Goal: Task Accomplishment & Management: Complete application form

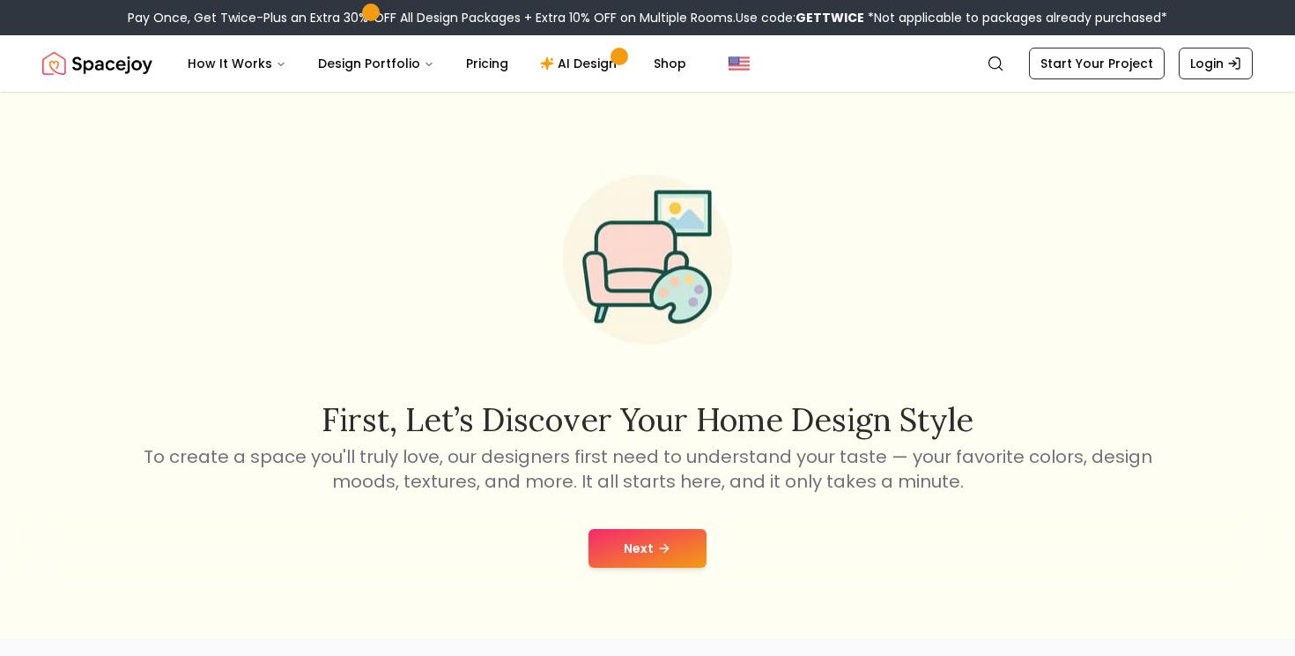
click at [649, 559] on button "Next" at bounding box center [648, 548] width 118 height 39
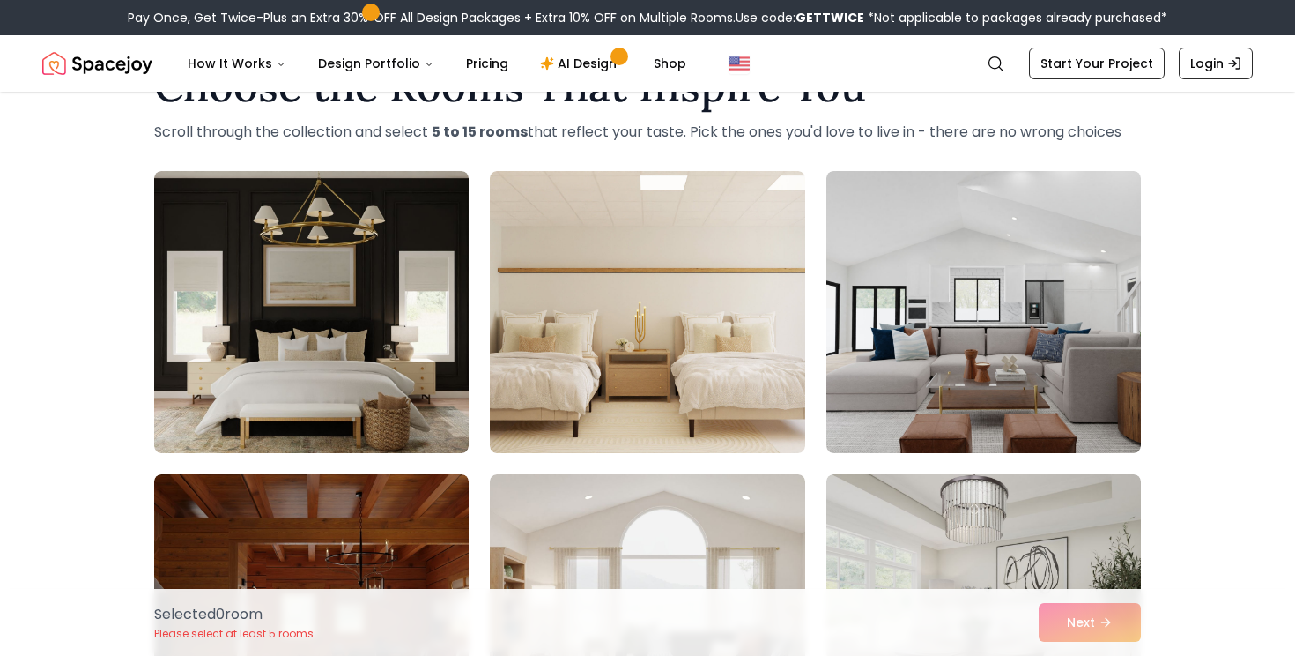
scroll to position [70, 0]
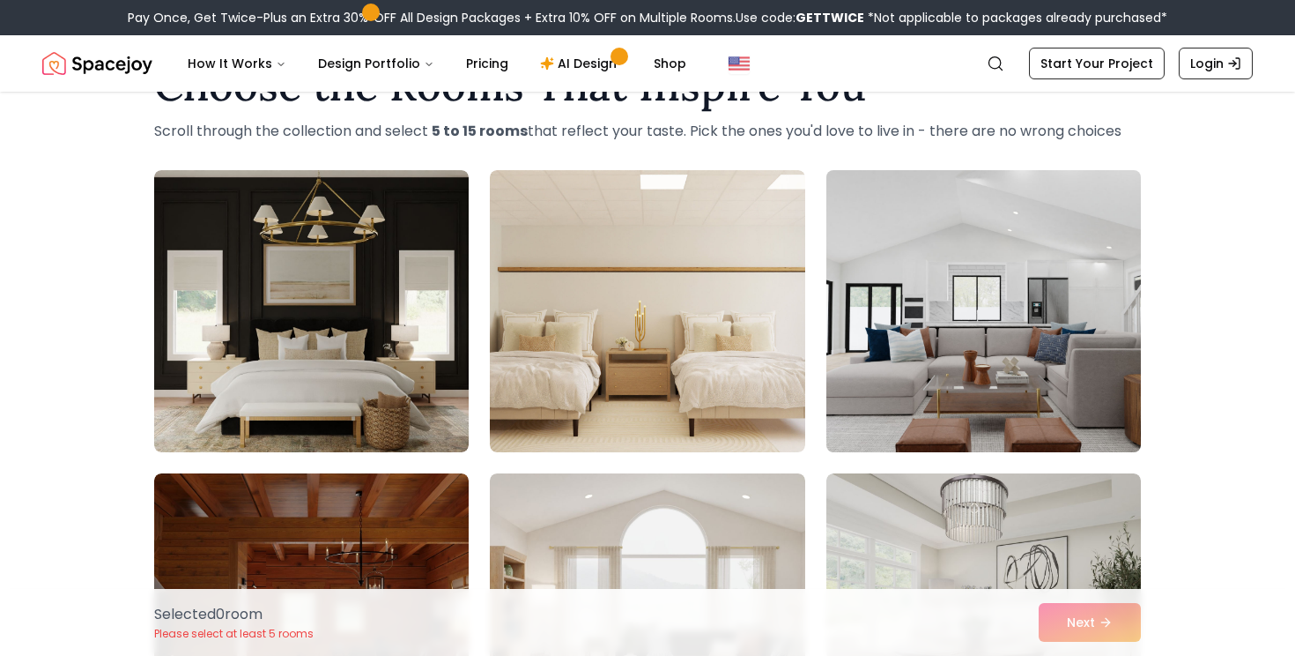
click at [960, 353] on img at bounding box center [984, 311] width 330 height 296
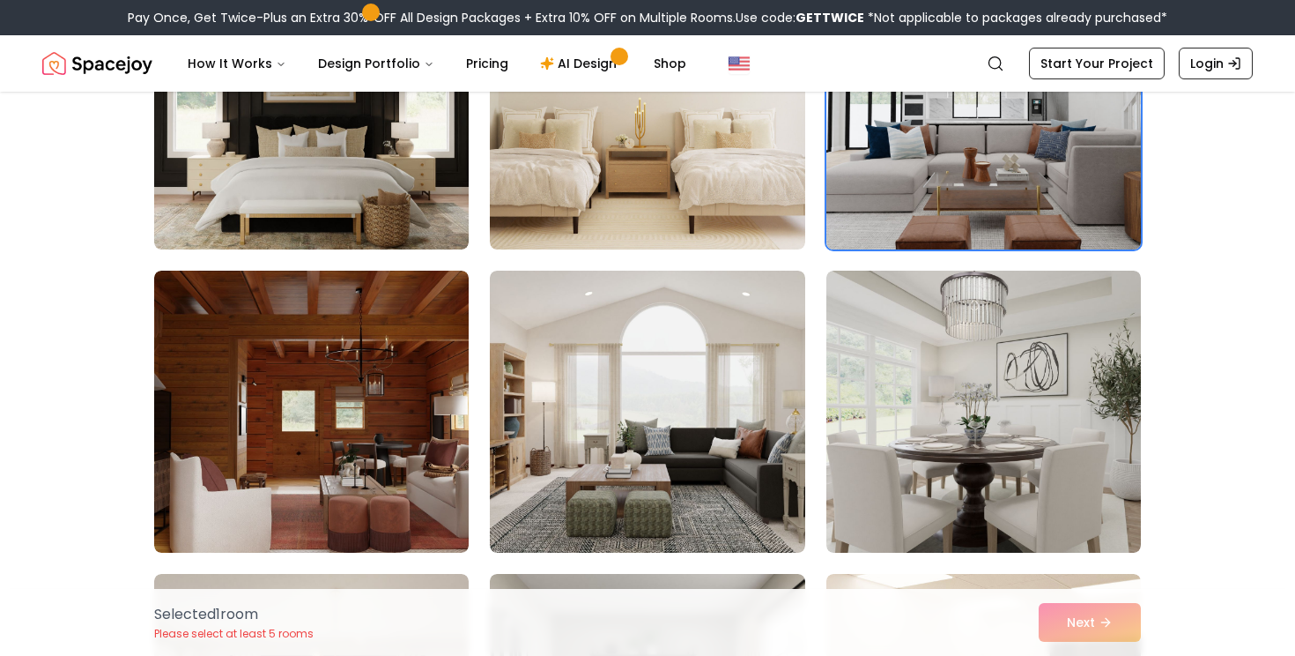
scroll to position [300, 0]
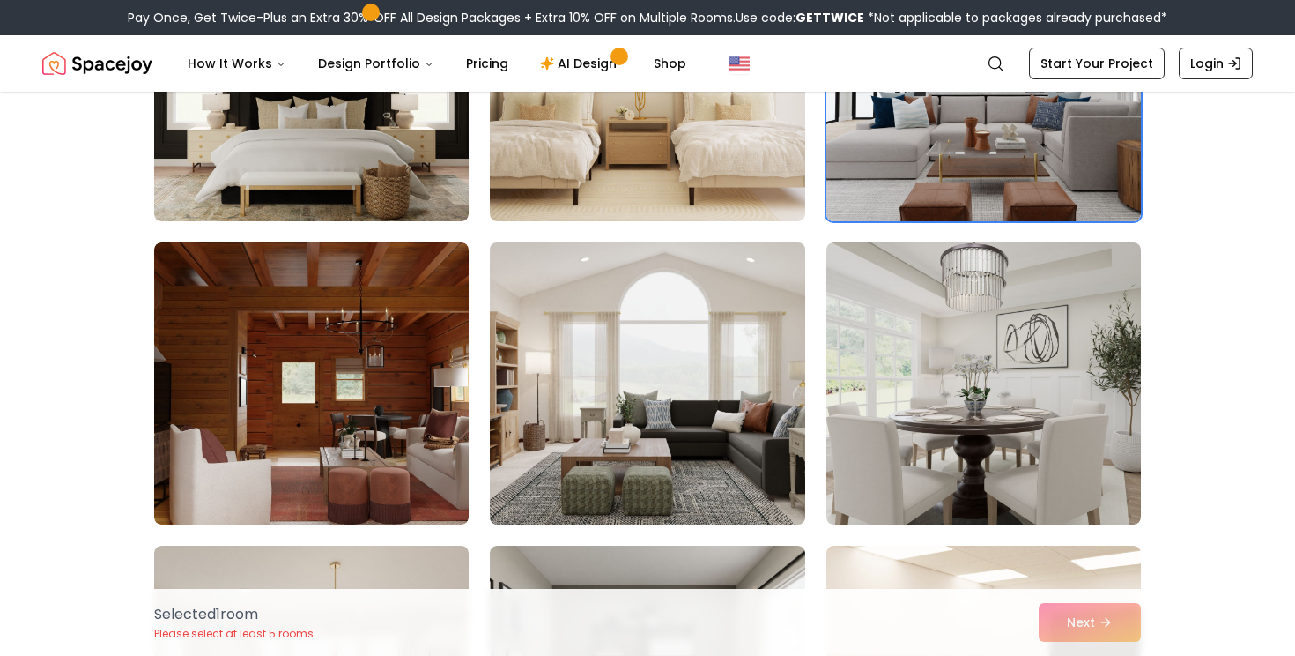
click at [564, 428] on img at bounding box center [647, 383] width 330 height 296
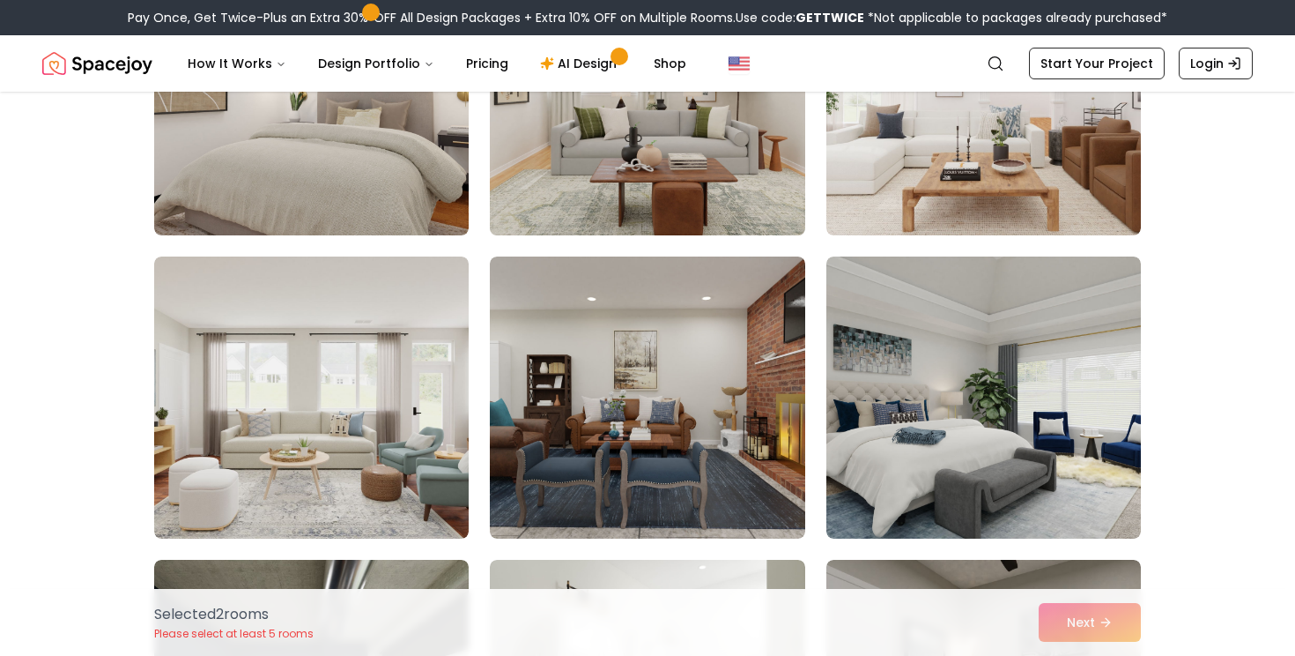
scroll to position [1801, 0]
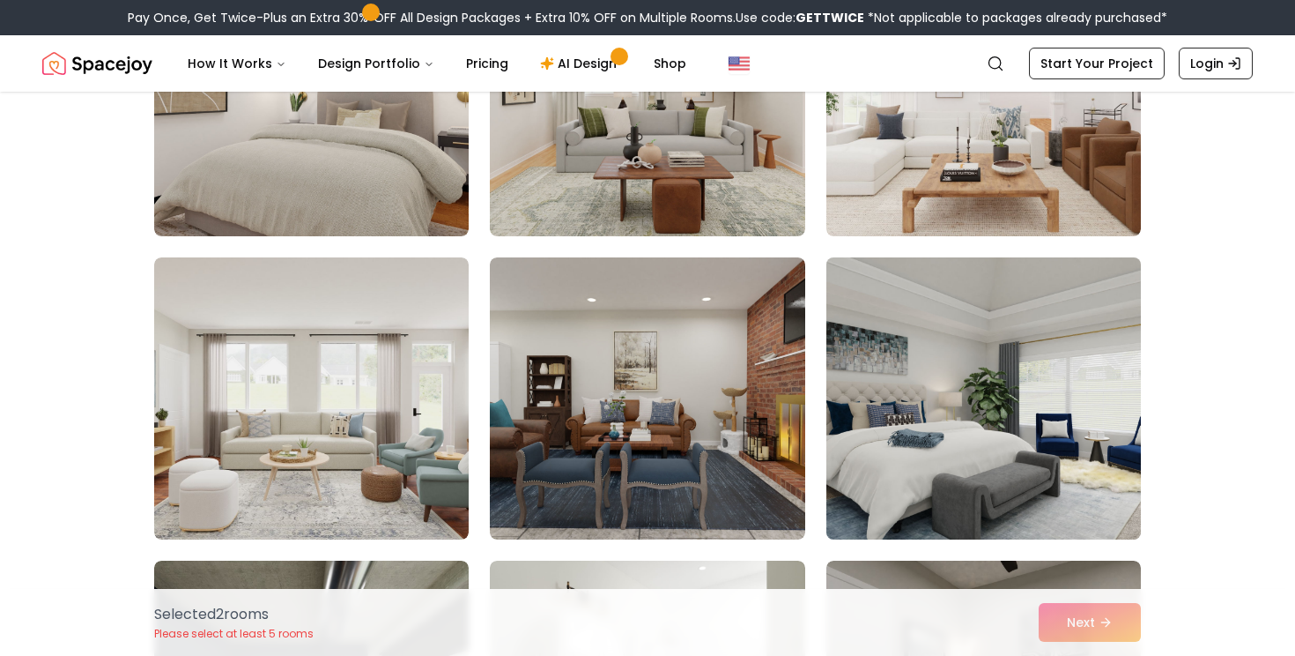
click at [945, 470] on img at bounding box center [984, 398] width 330 height 296
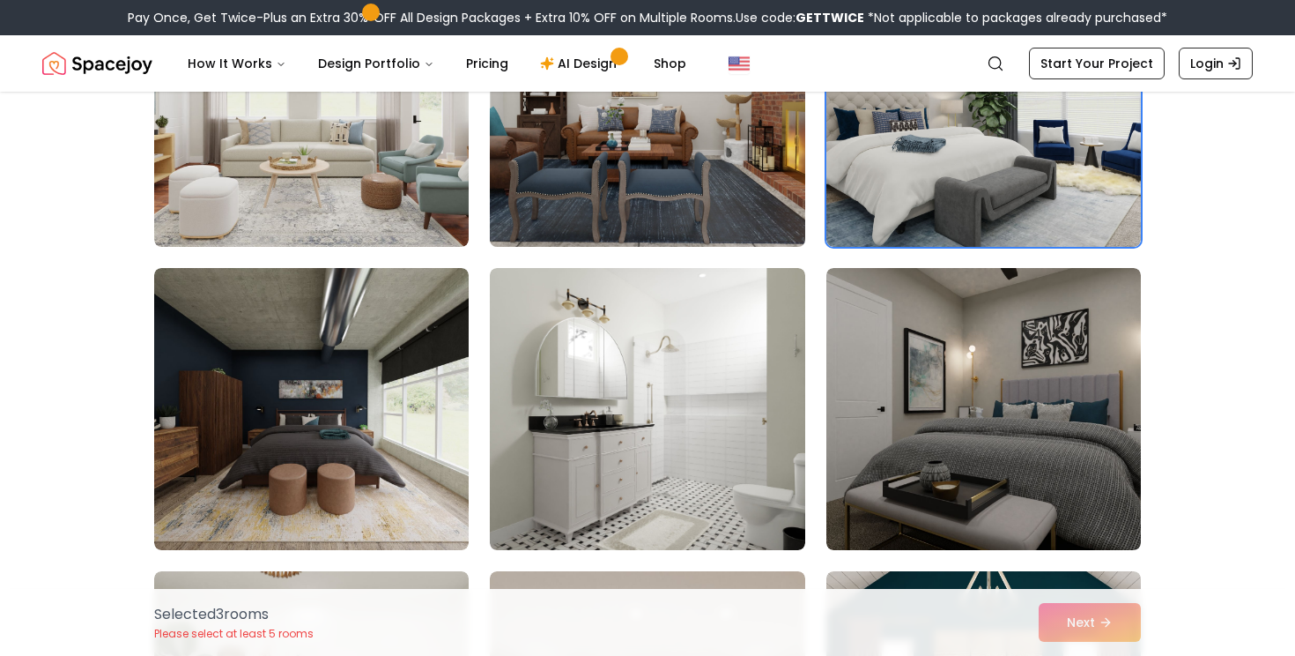
scroll to position [2104, 0]
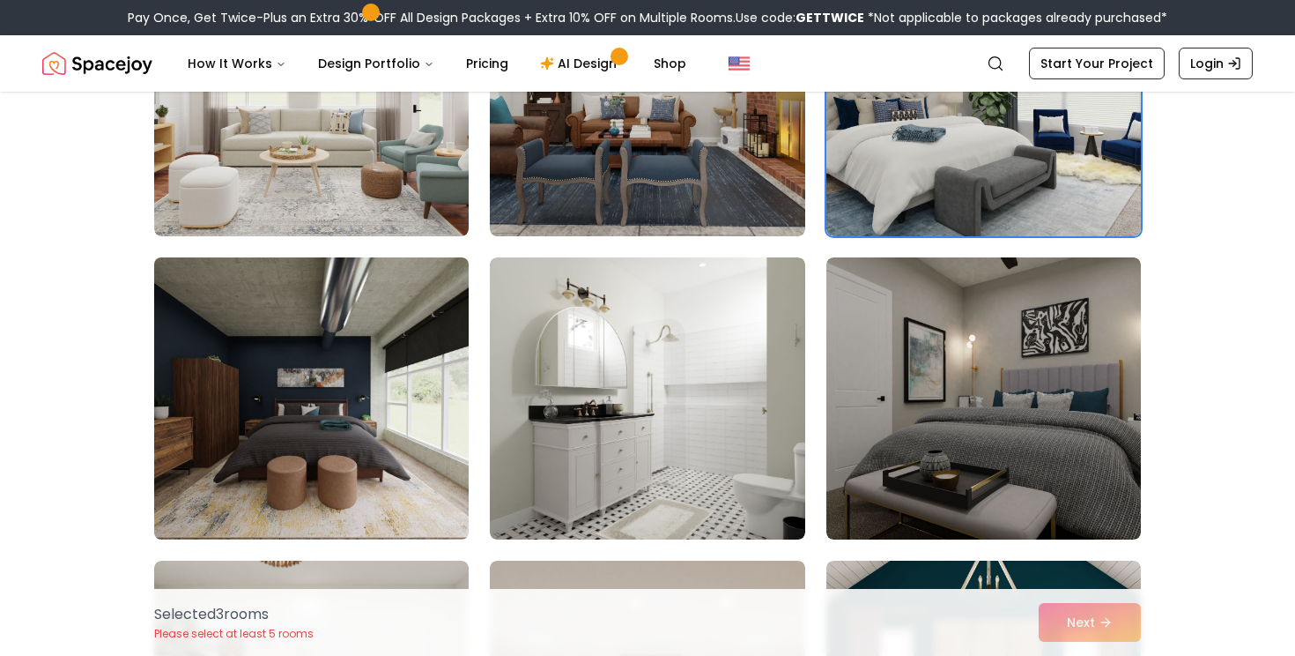
click at [315, 498] on img at bounding box center [311, 398] width 330 height 296
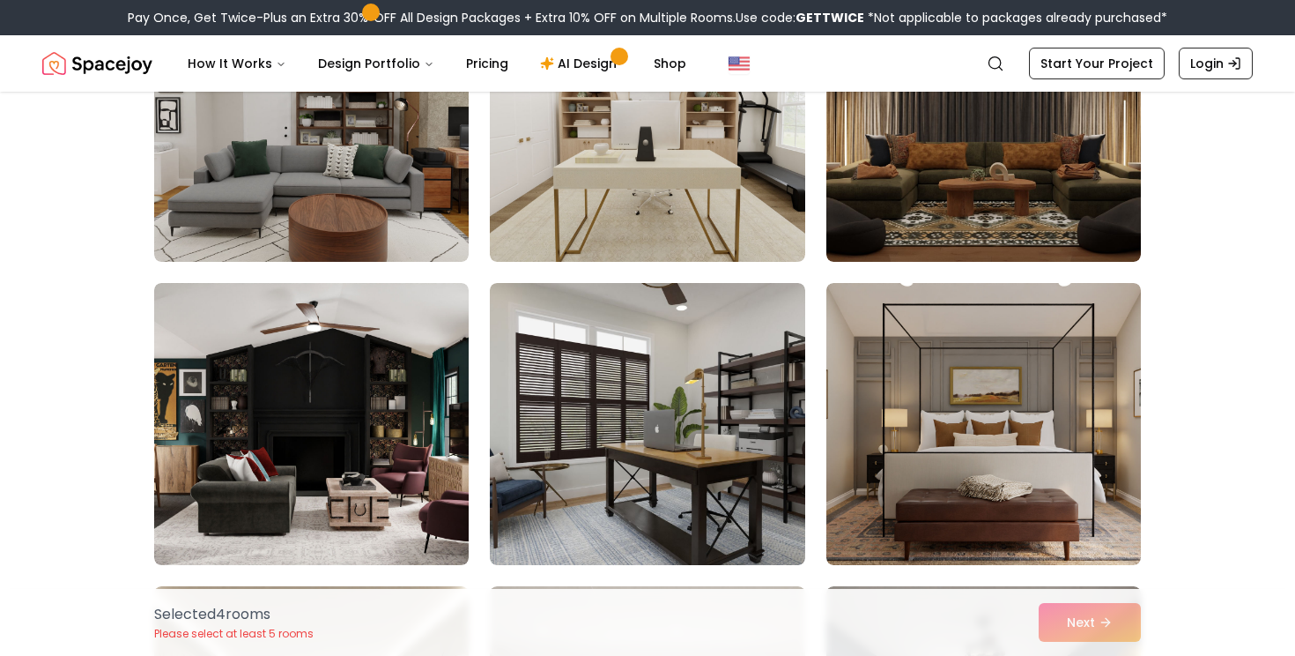
scroll to position [2990, 0]
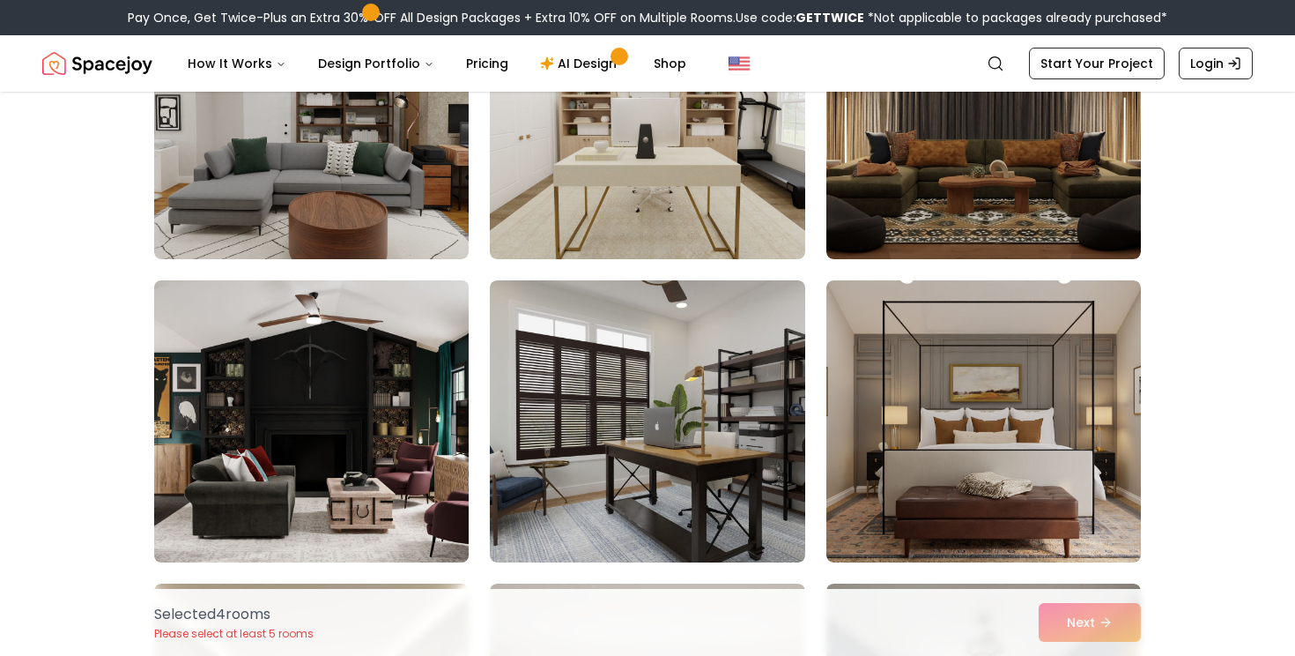
click at [357, 474] on img at bounding box center [311, 421] width 330 height 296
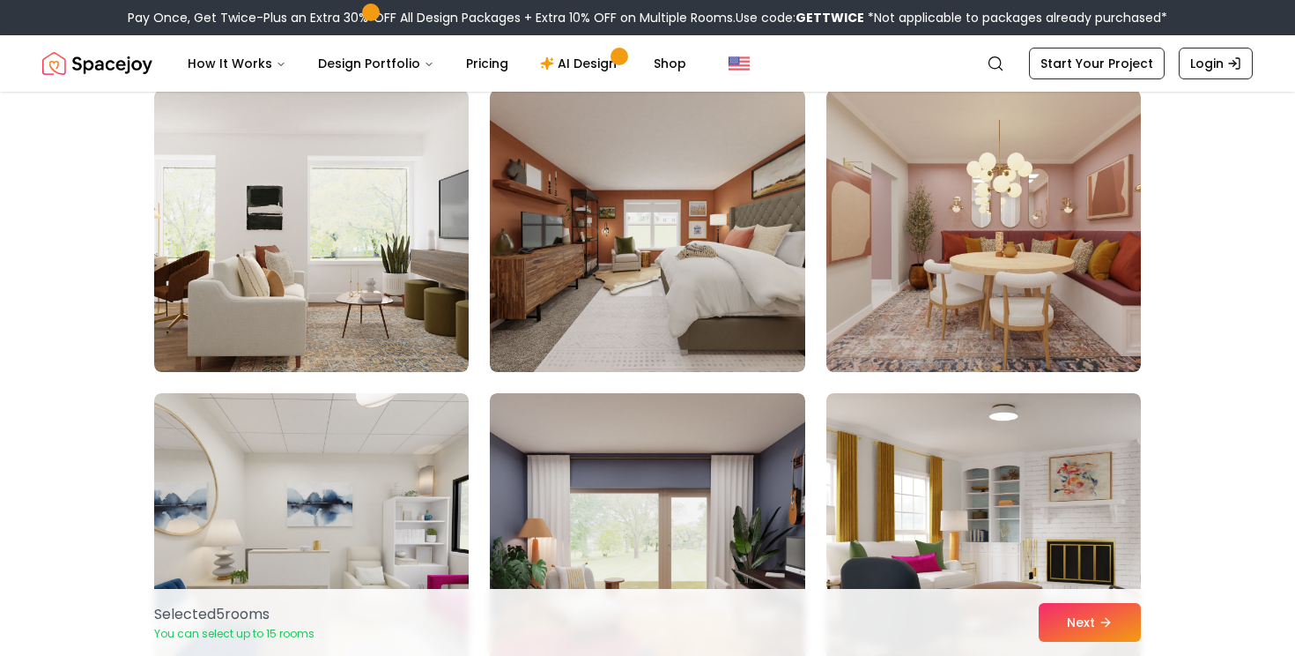
scroll to position [4379, 0]
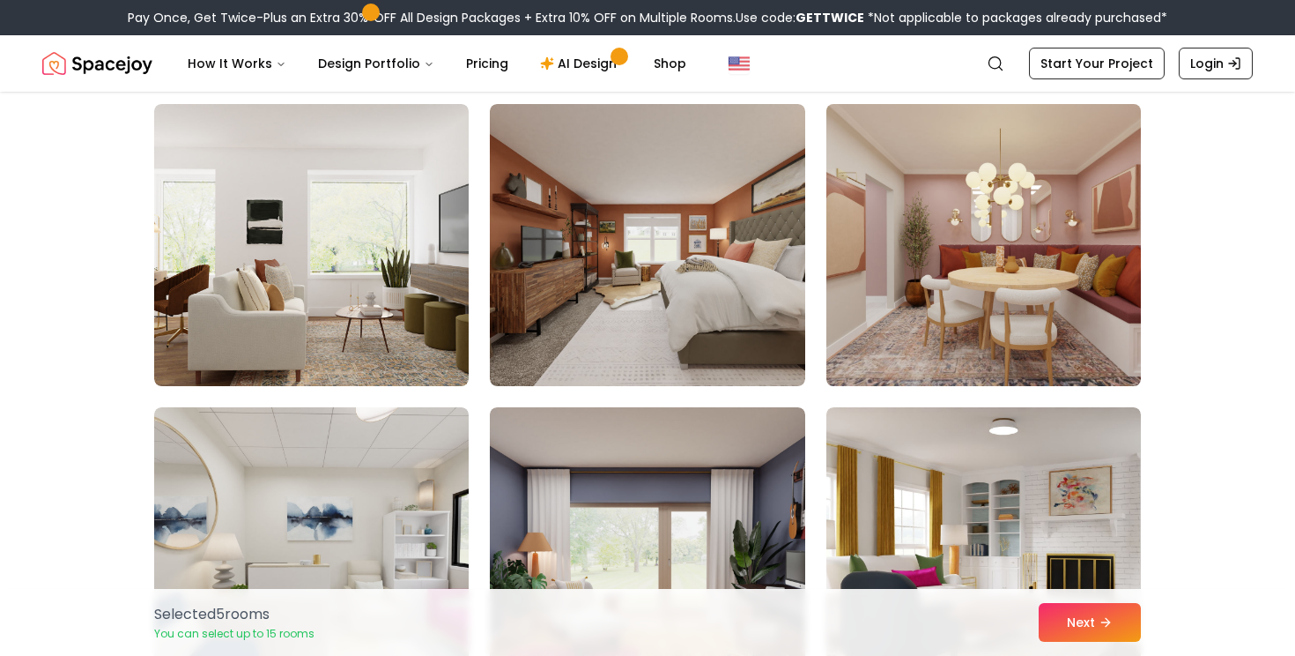
click at [901, 253] on img at bounding box center [984, 245] width 330 height 296
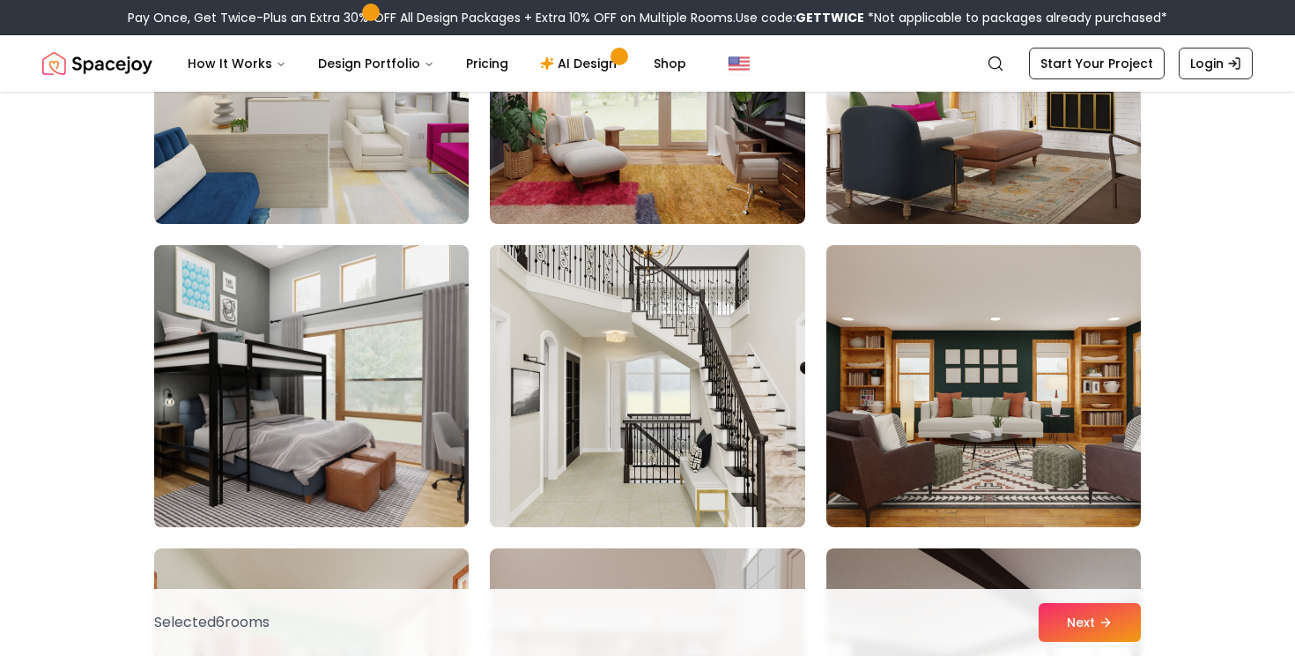
scroll to position [4850, 0]
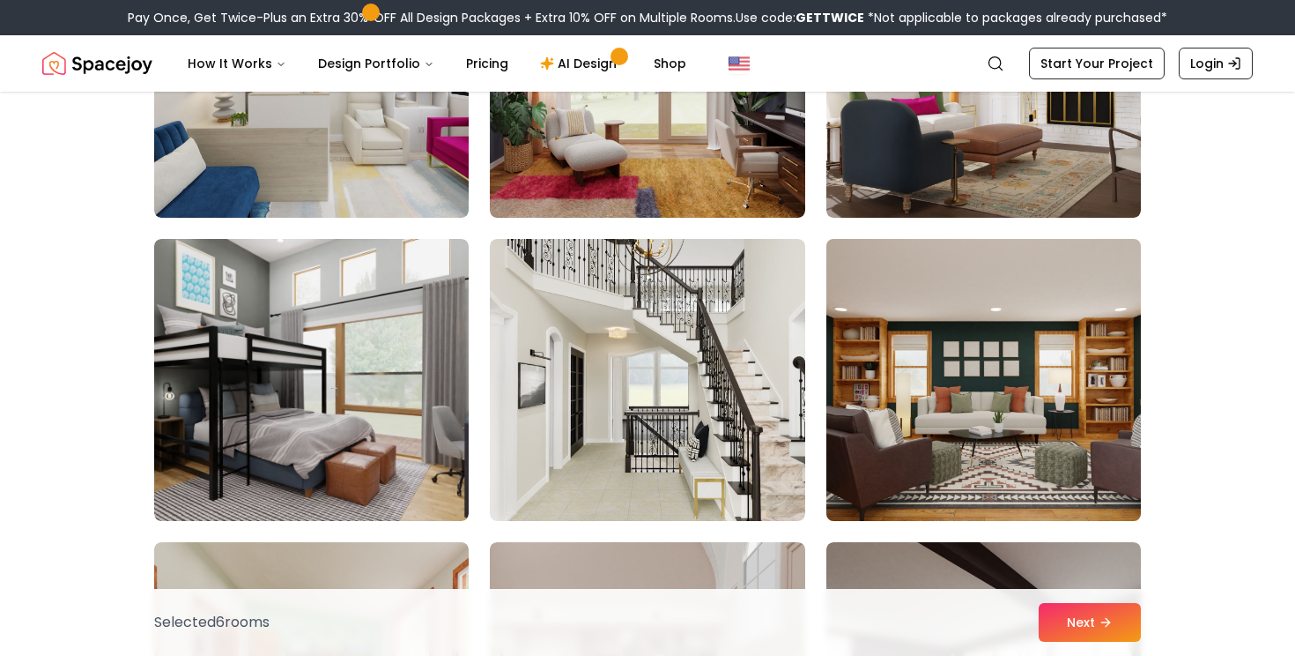
click at [940, 419] on img at bounding box center [984, 380] width 330 height 296
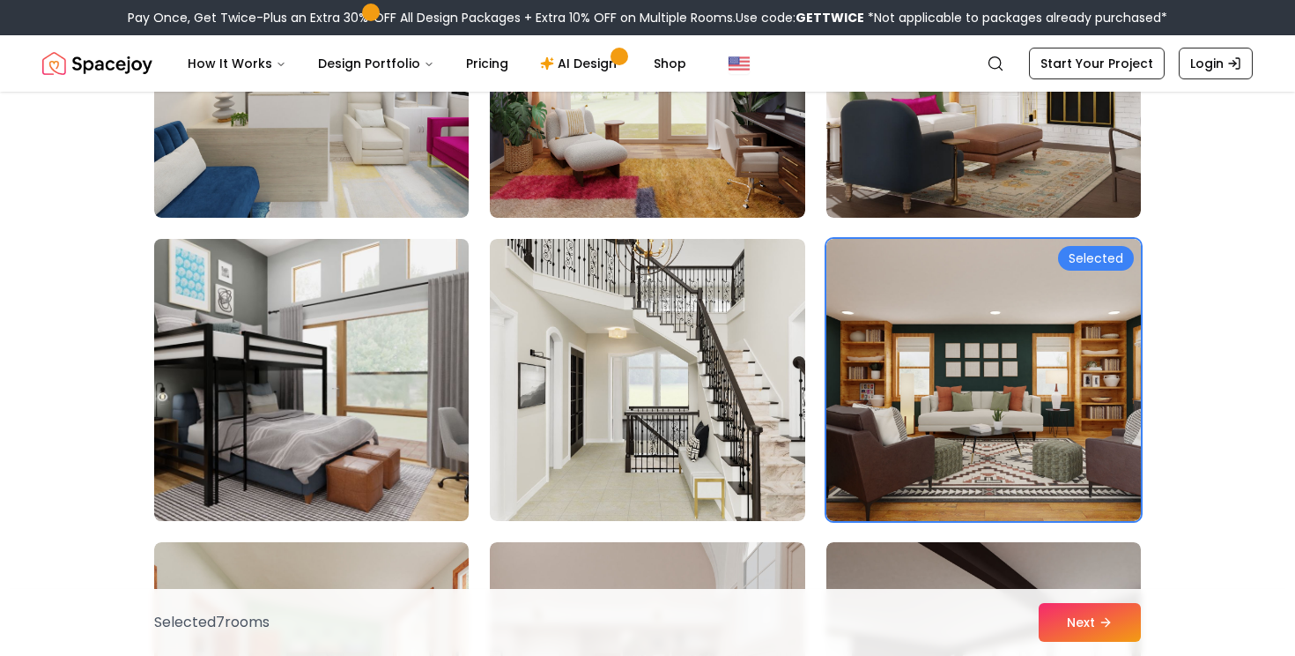
click at [259, 423] on img at bounding box center [311, 380] width 330 height 296
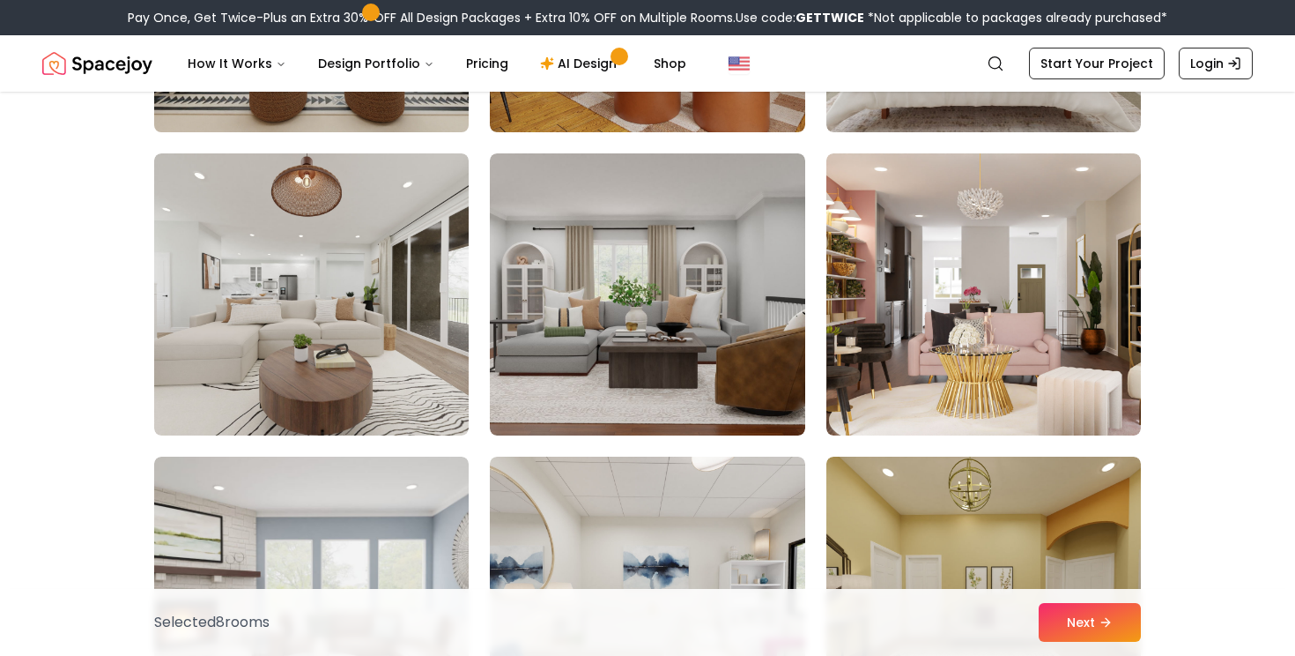
scroll to position [5847, 0]
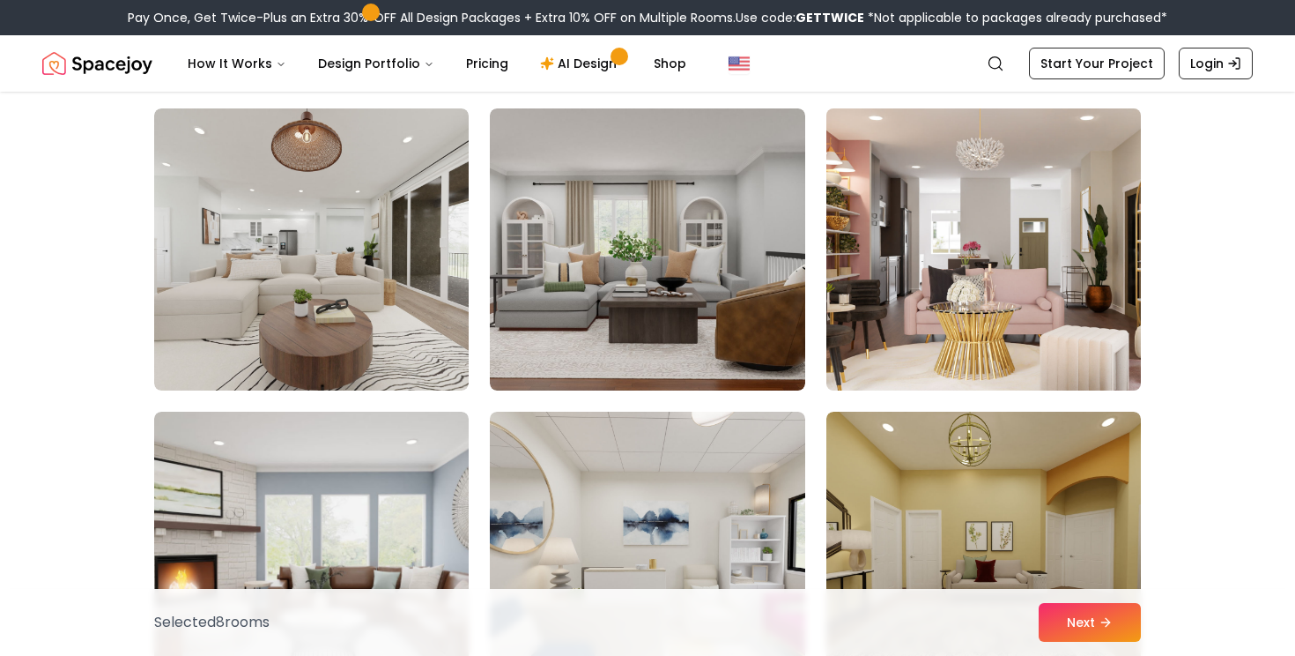
click at [967, 311] on img at bounding box center [984, 249] width 330 height 296
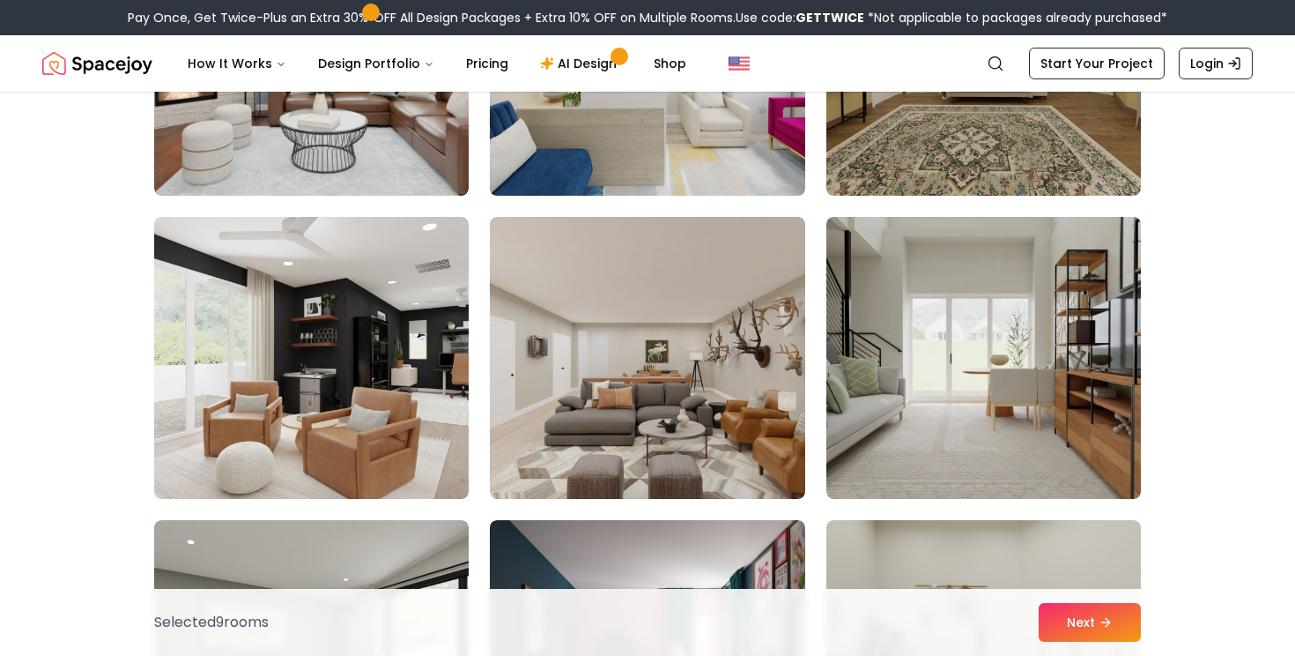
scroll to position [6398, 0]
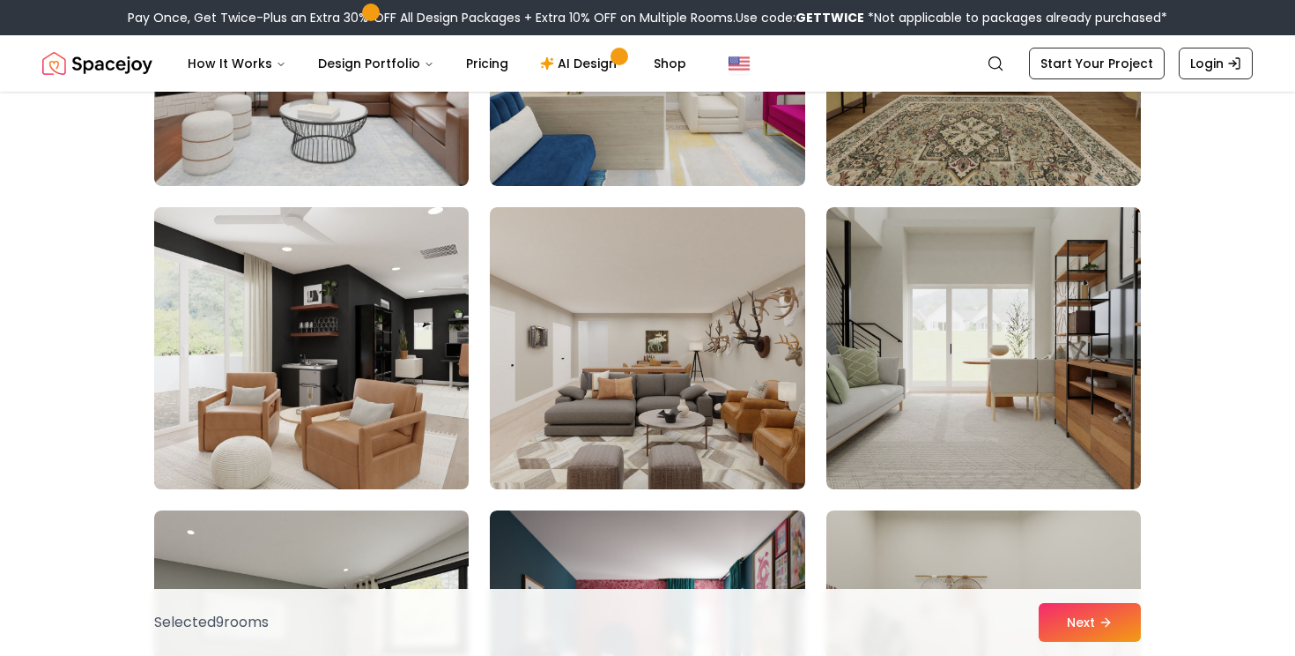
click at [366, 393] on img at bounding box center [311, 348] width 330 height 296
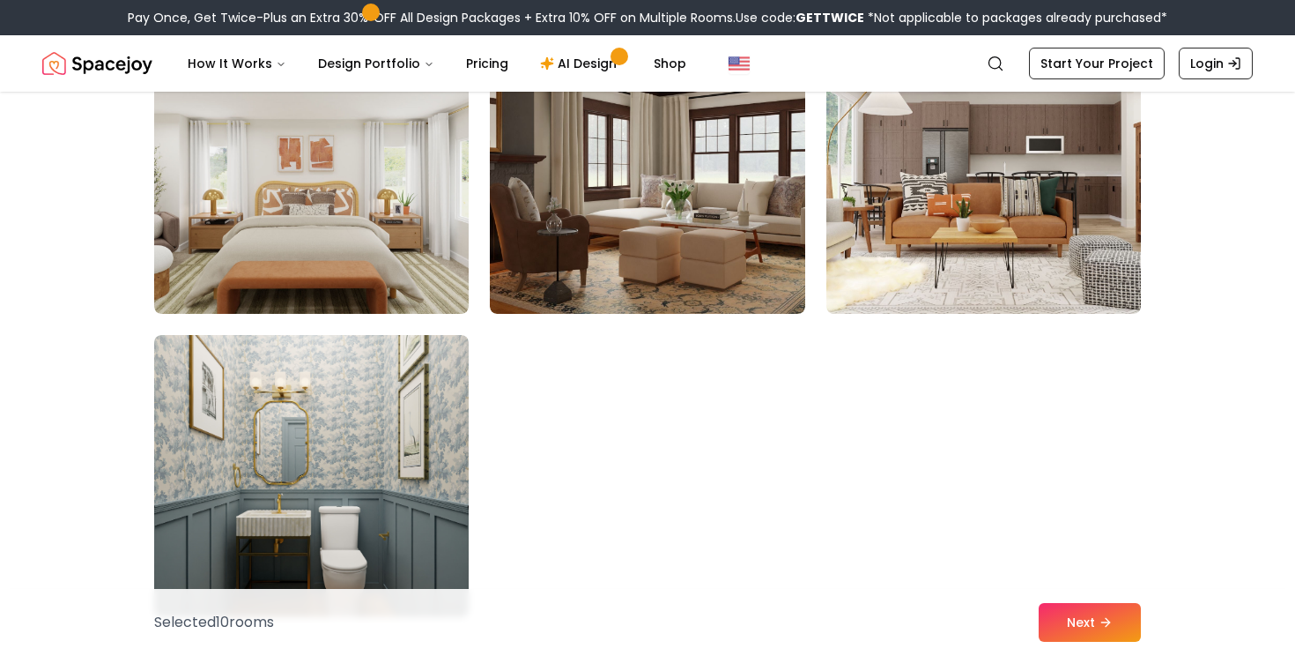
scroll to position [9973, 0]
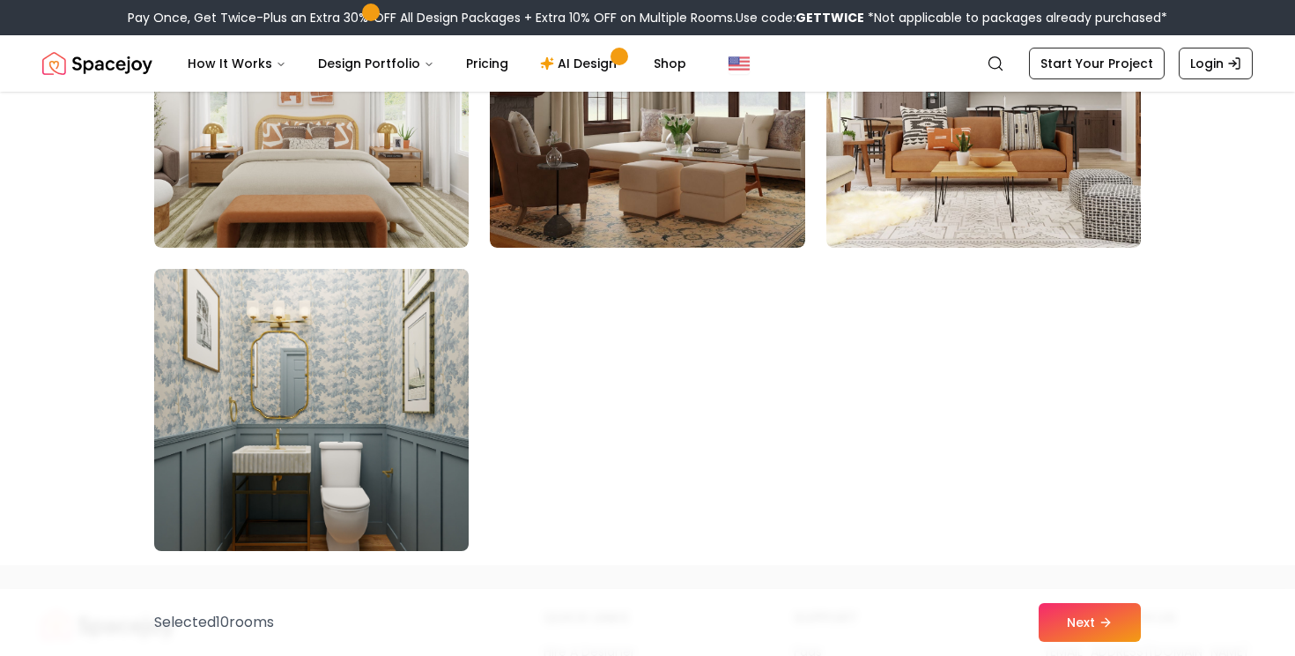
click at [307, 396] on img at bounding box center [311, 410] width 330 height 296
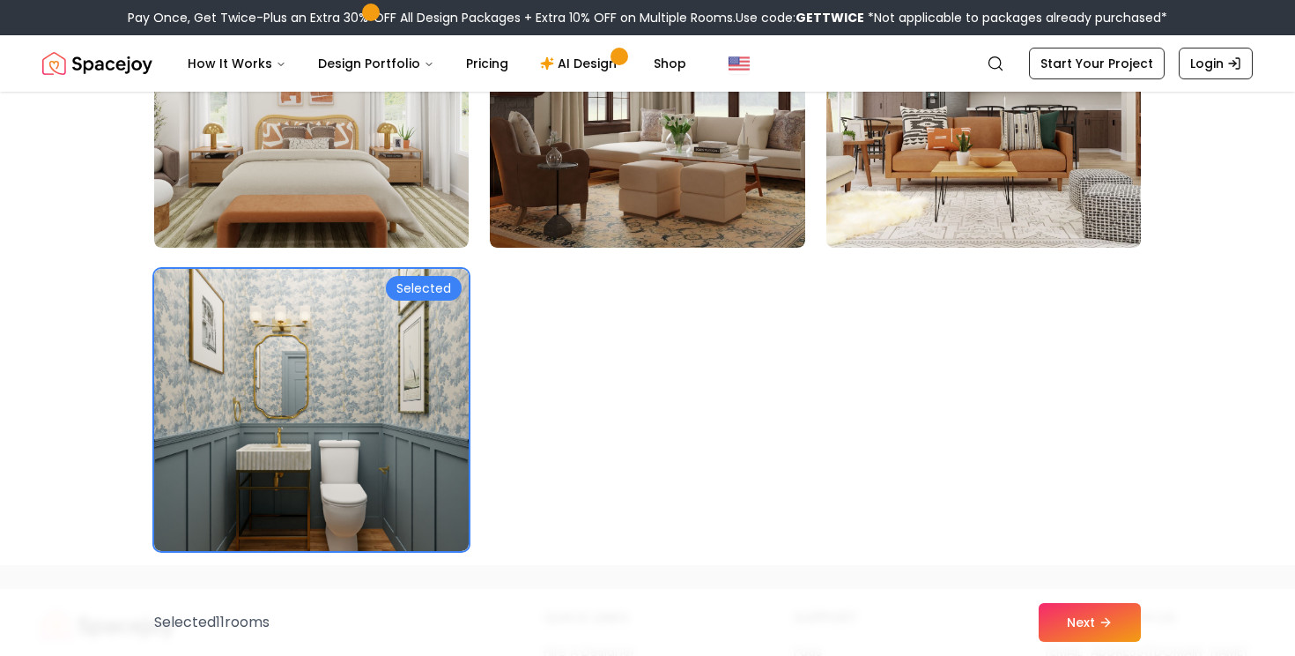
scroll to position [9904, 0]
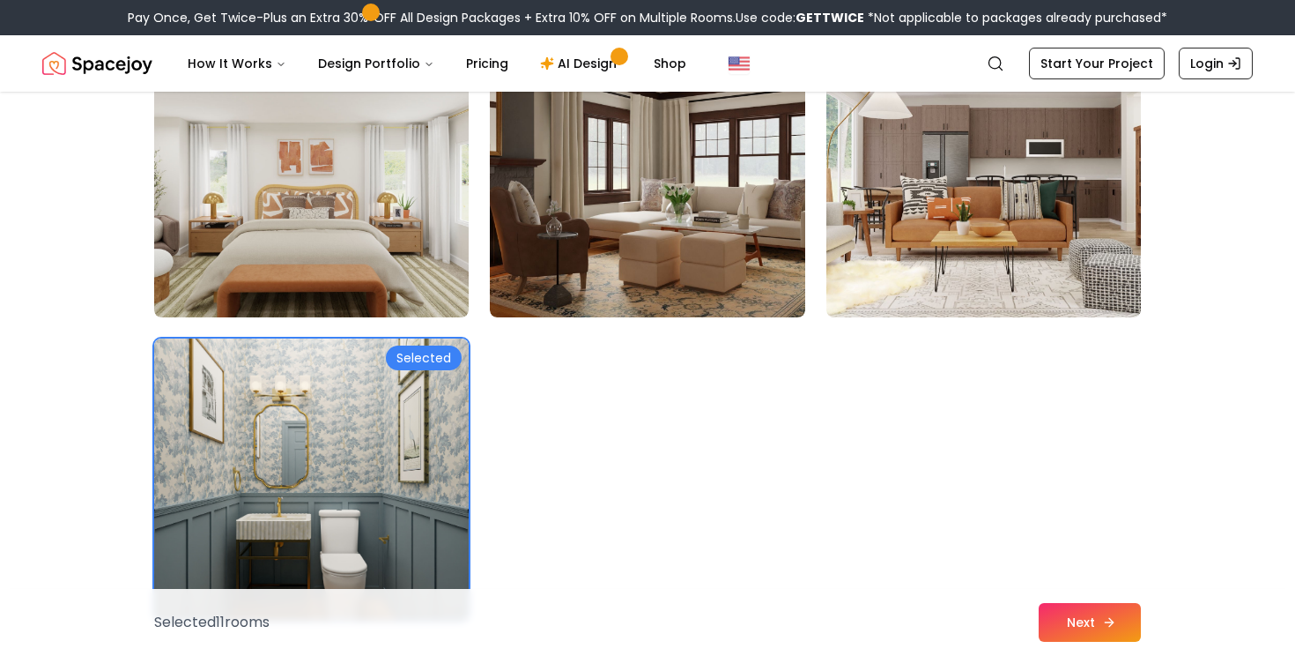
click at [1096, 613] on button "Next" at bounding box center [1090, 622] width 102 height 39
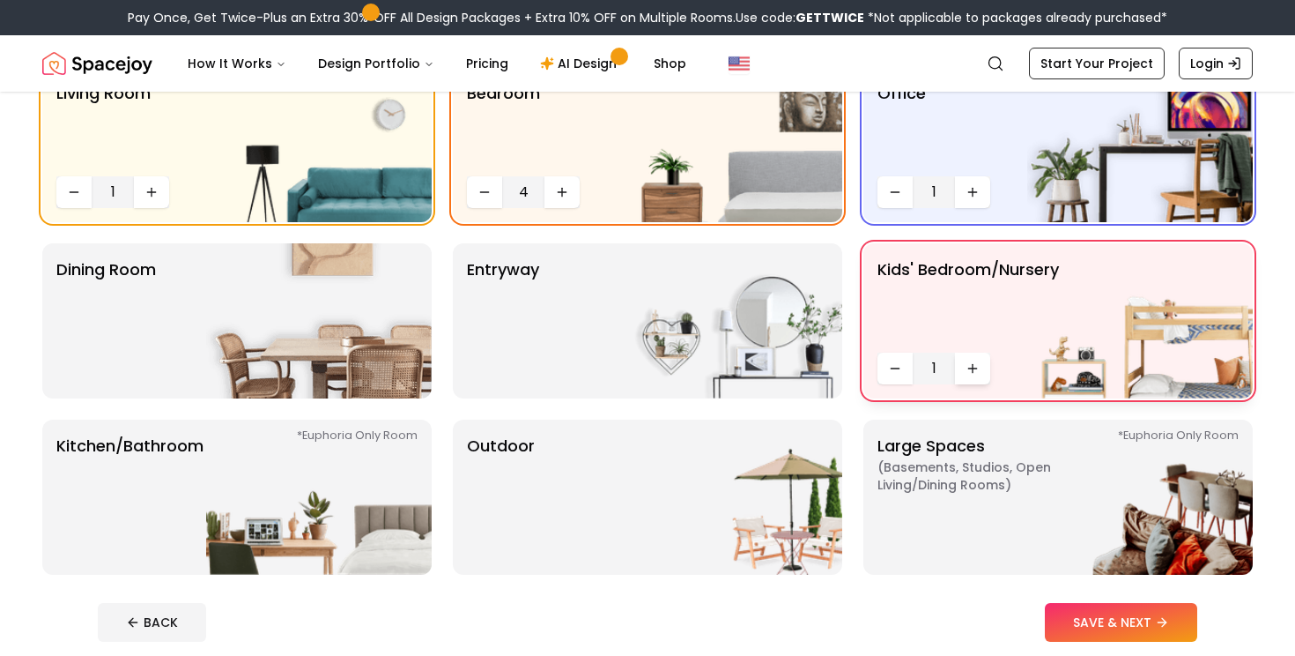
click at [963, 373] on button "Increase quantity" at bounding box center [972, 368] width 35 height 32
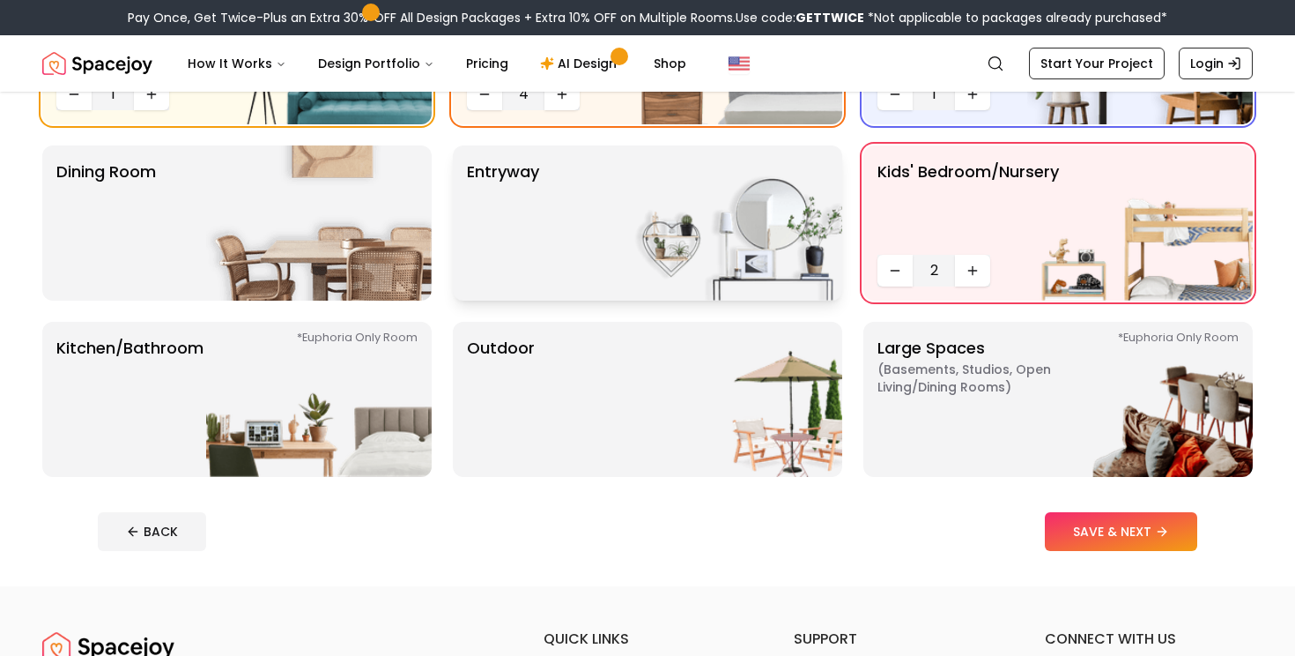
scroll to position [276, 0]
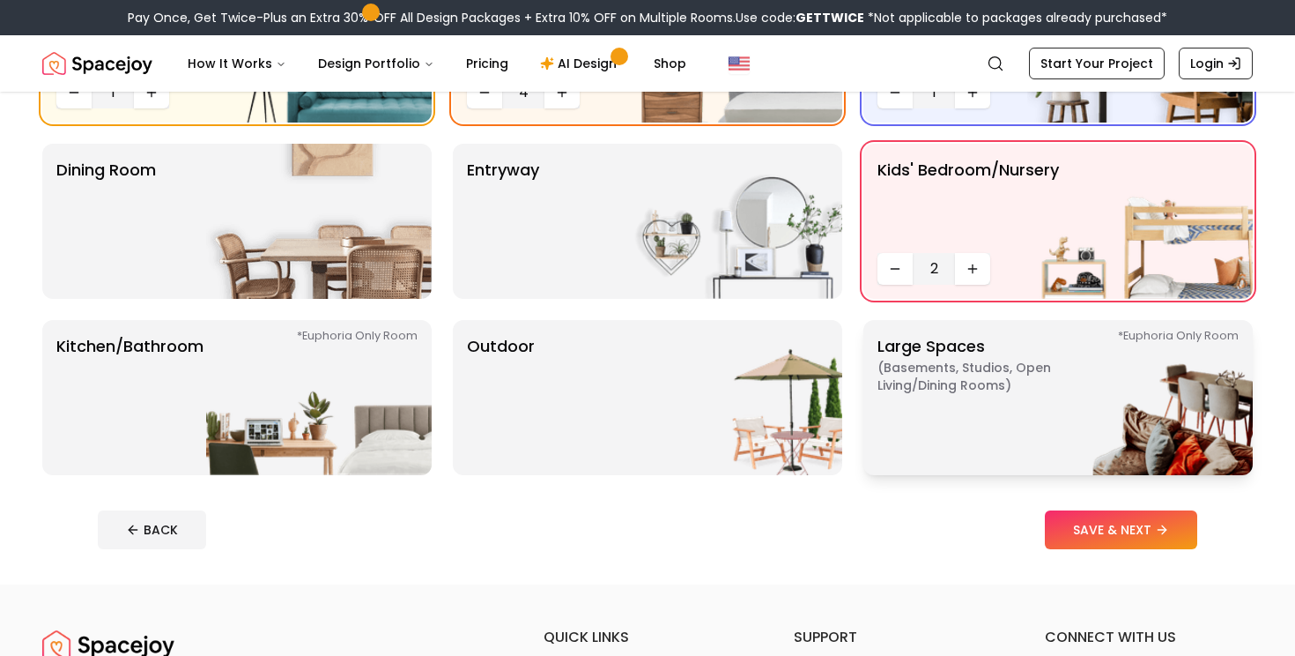
click at [975, 414] on p "Large Spaces ( Basements, Studios, Open living/dining rooms ) *Euphoria Only Ro…" at bounding box center [988, 397] width 220 height 127
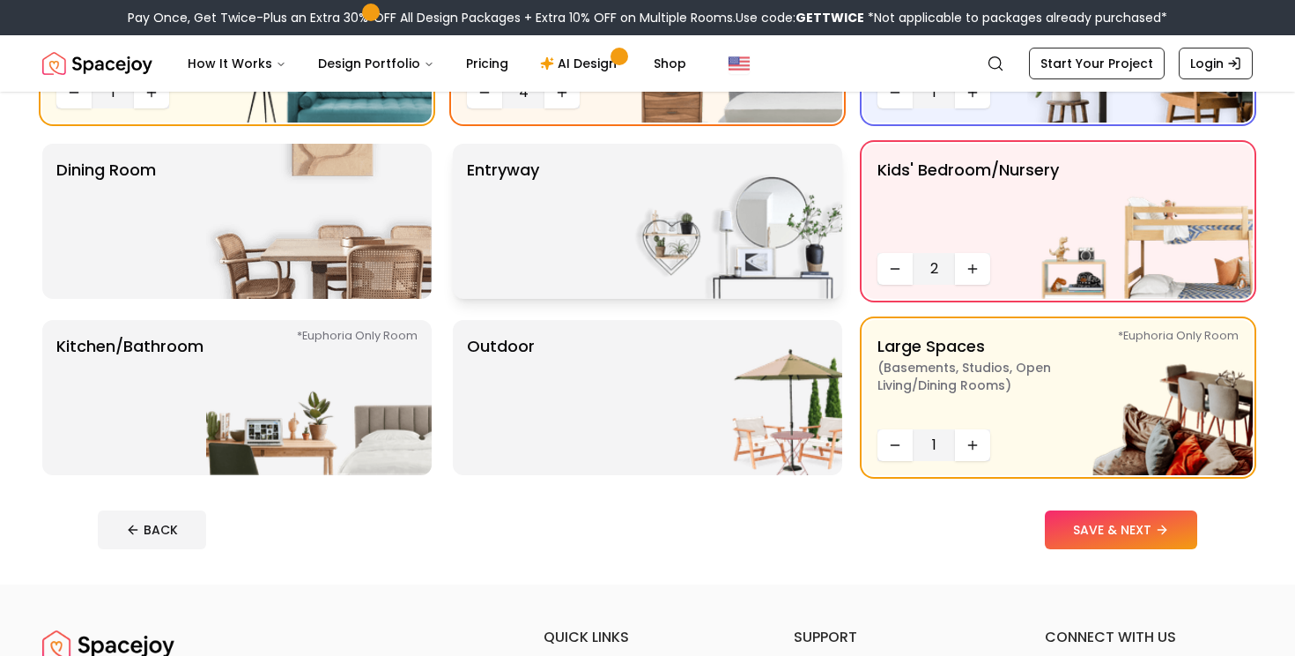
click at [485, 286] on div "entryway" at bounding box center [647, 221] width 389 height 155
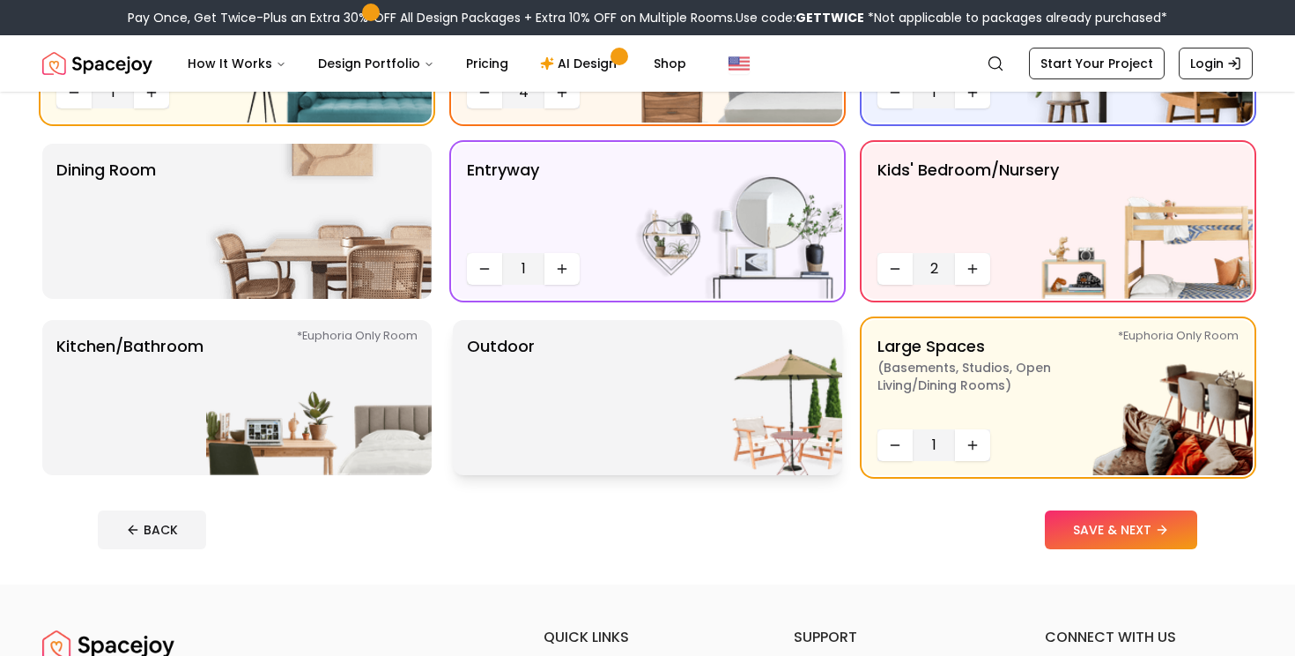
click at [560, 402] on div "Outdoor" at bounding box center [647, 397] width 389 height 155
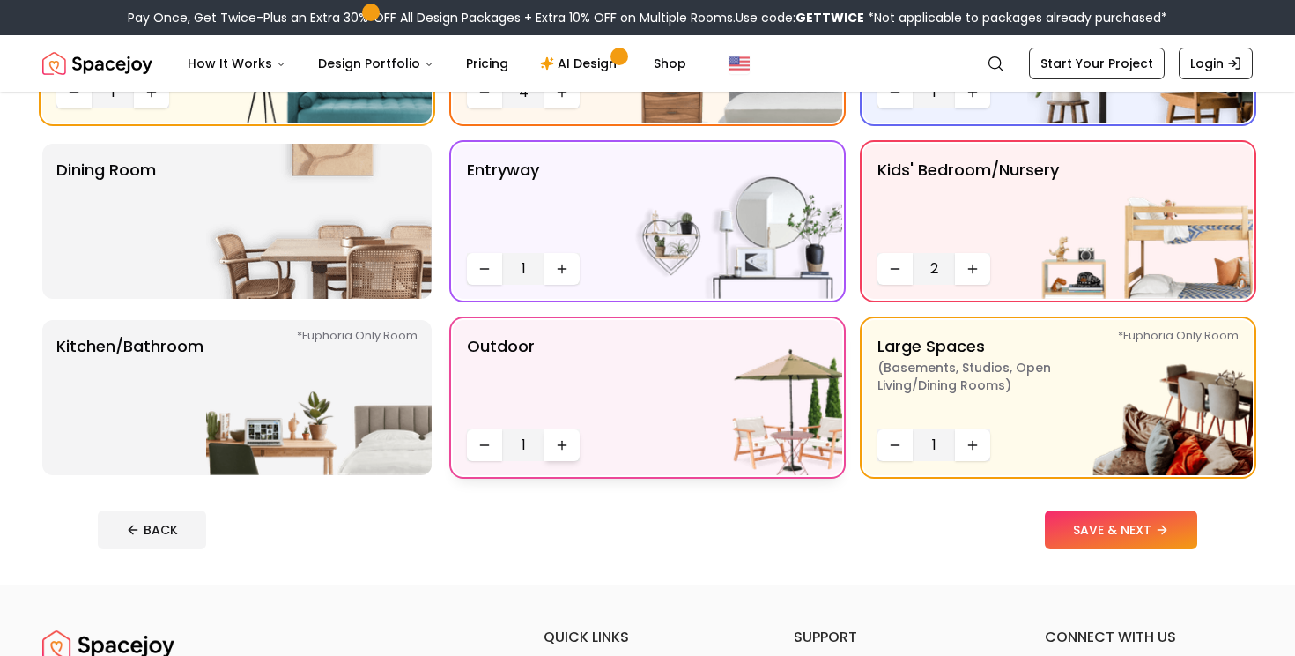
click at [560, 448] on icon "Increase quantity" at bounding box center [562, 445] width 14 height 14
click at [207, 418] on img at bounding box center [319, 397] width 226 height 155
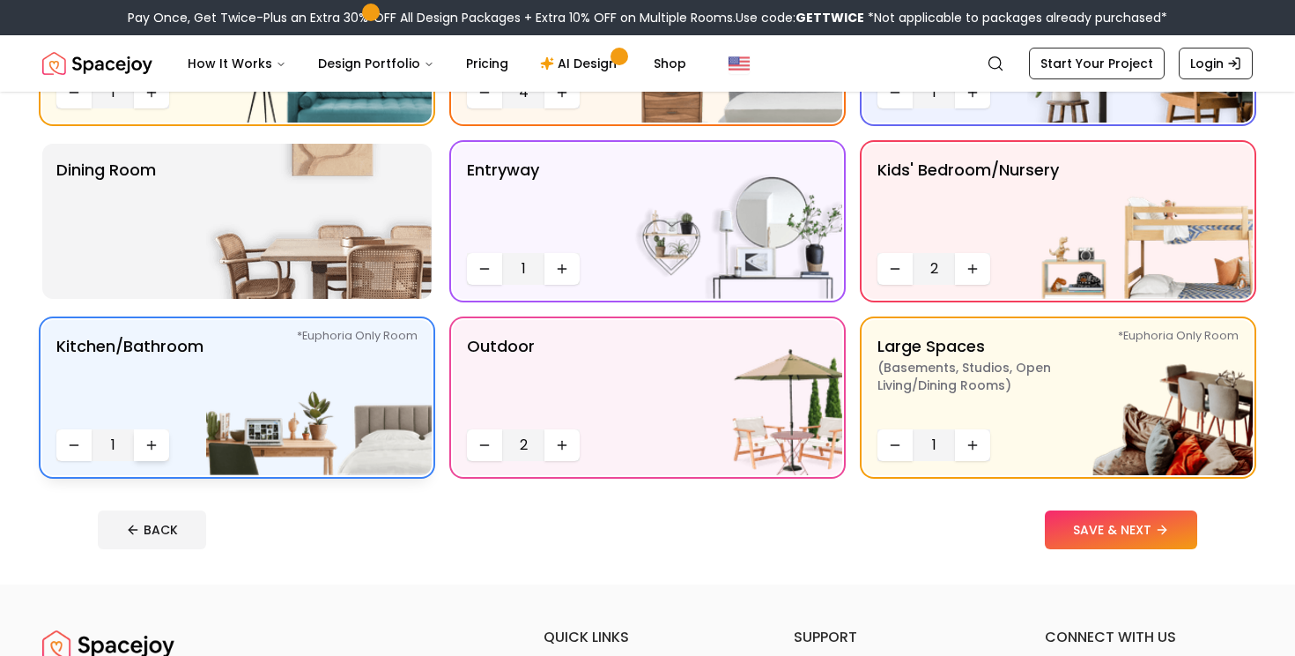
click at [165, 434] on button "Increase quantity" at bounding box center [151, 445] width 35 height 32
click at [318, 223] on img at bounding box center [319, 221] width 226 height 155
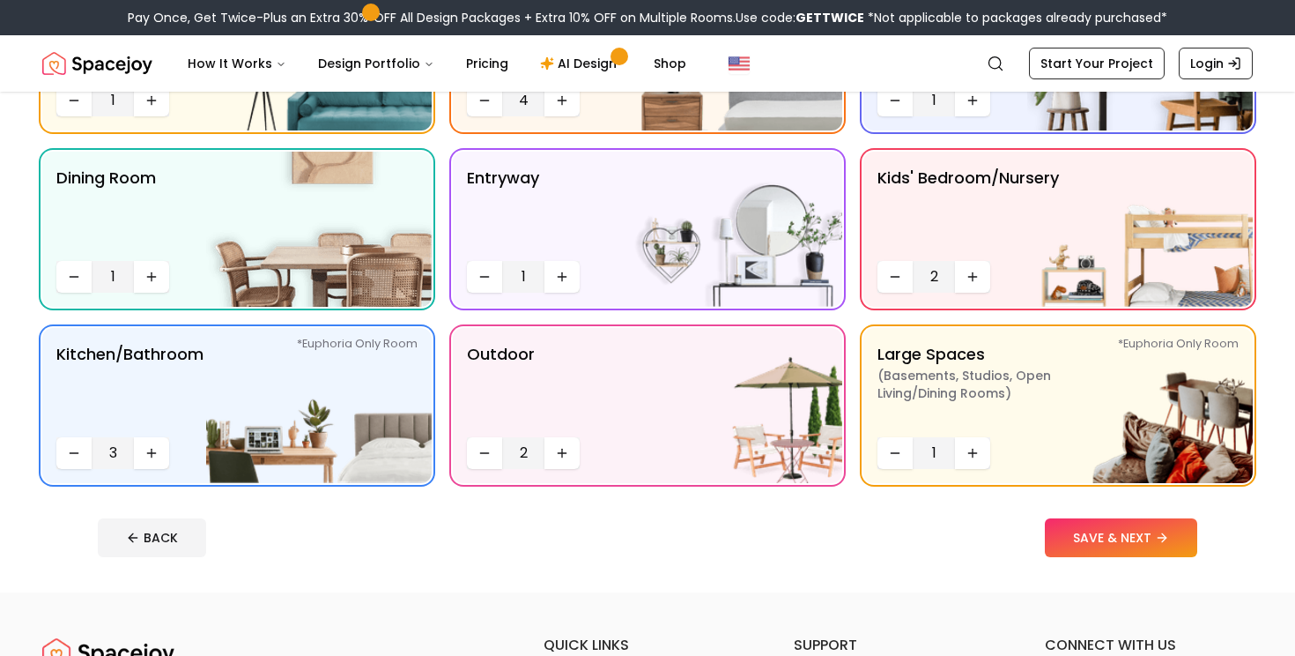
scroll to position [286, 0]
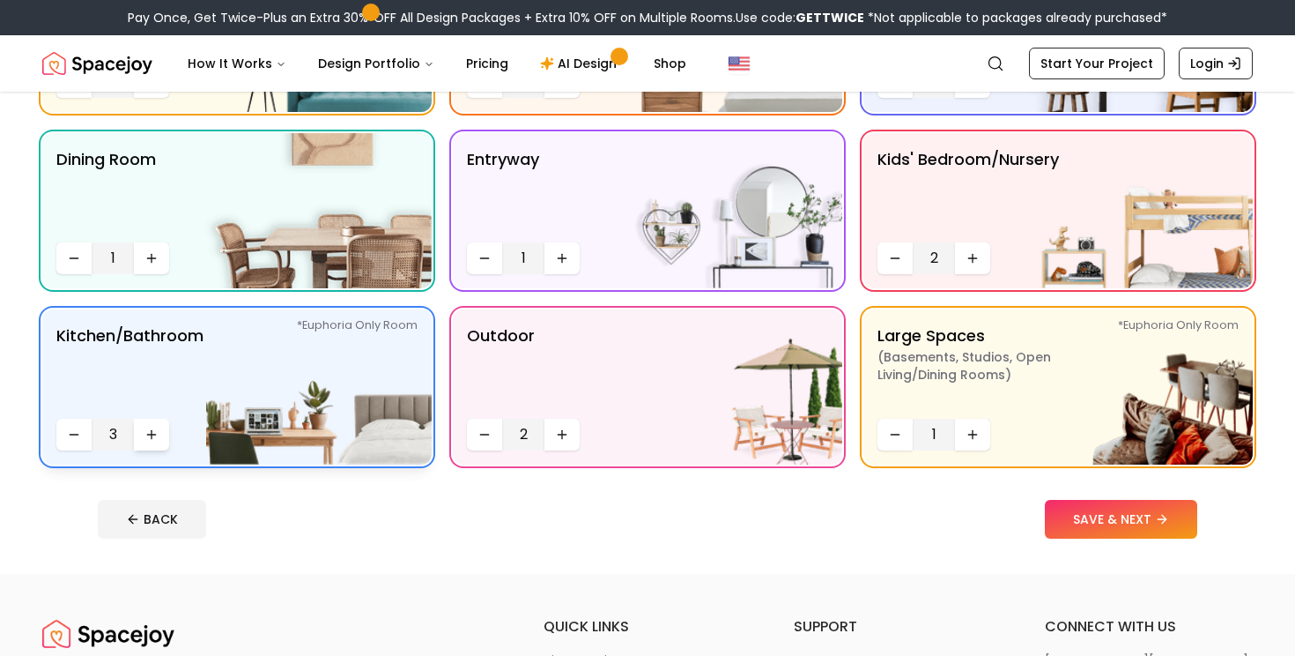
click at [141, 428] on button "Increase quantity" at bounding box center [151, 435] width 35 height 32
click at [1100, 529] on button "SAVE & NEXT" at bounding box center [1121, 519] width 152 height 39
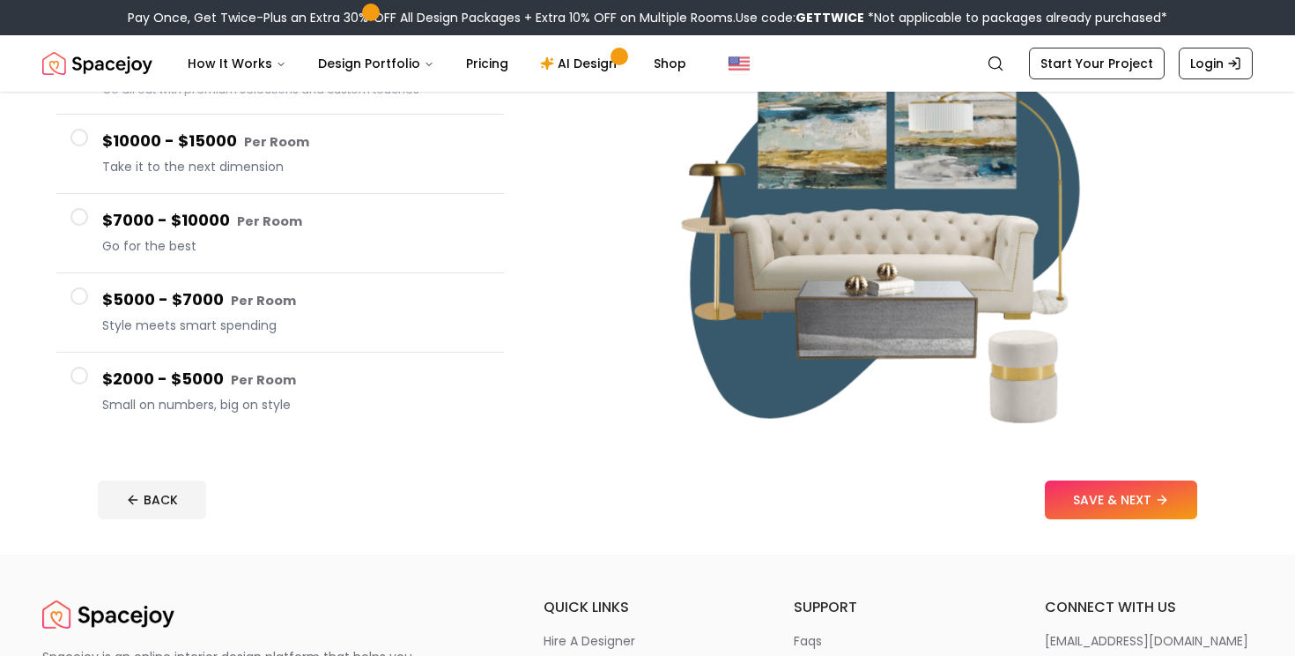
scroll to position [244, 0]
click at [1093, 504] on button "SAVE & NEXT" at bounding box center [1121, 498] width 152 height 39
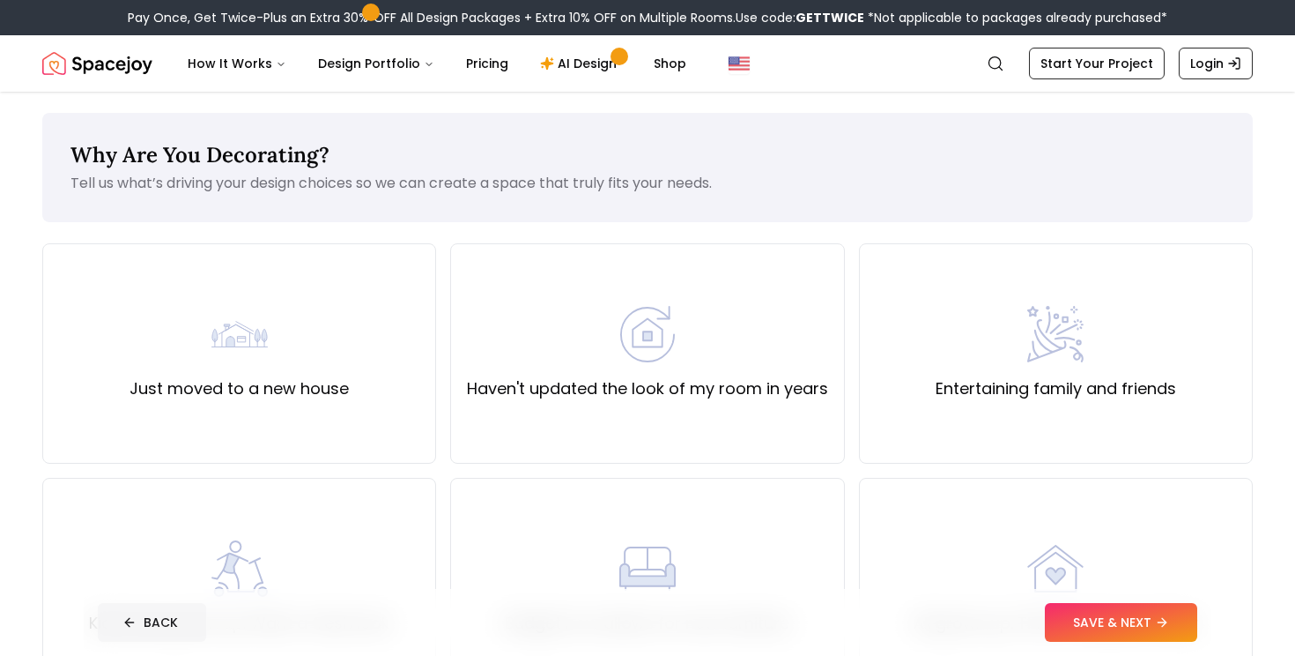
click at [148, 611] on button "BACK" at bounding box center [152, 622] width 108 height 39
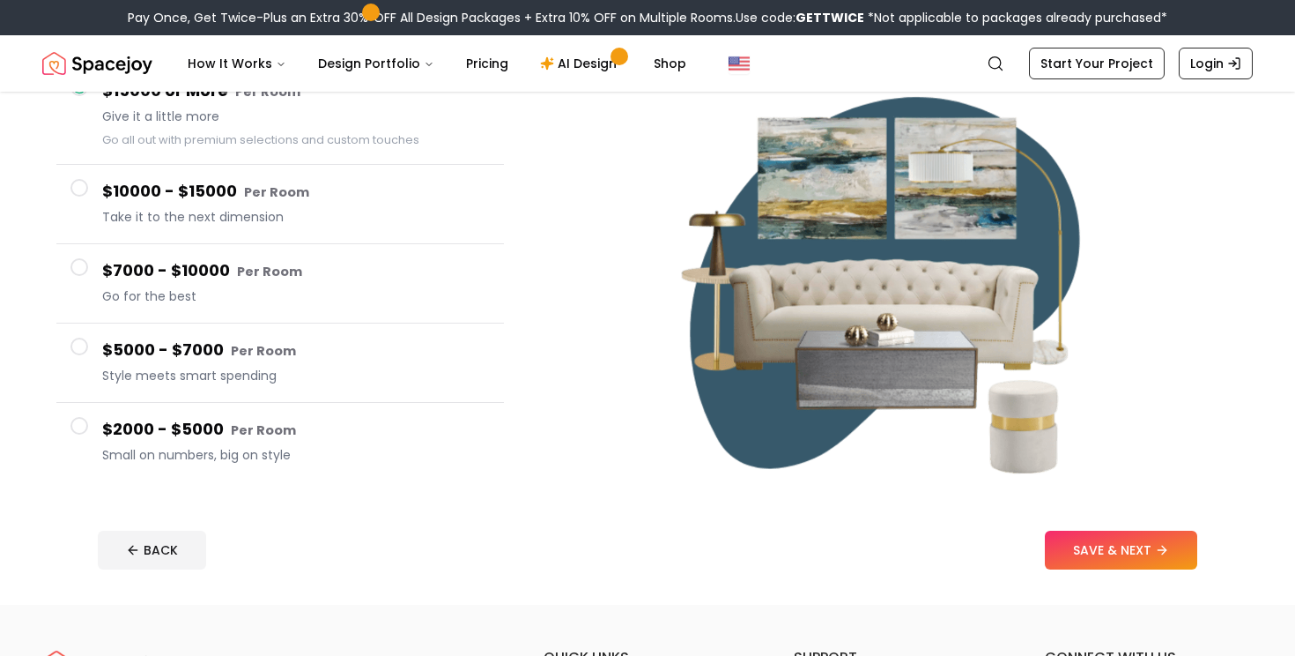
scroll to position [189, 0]
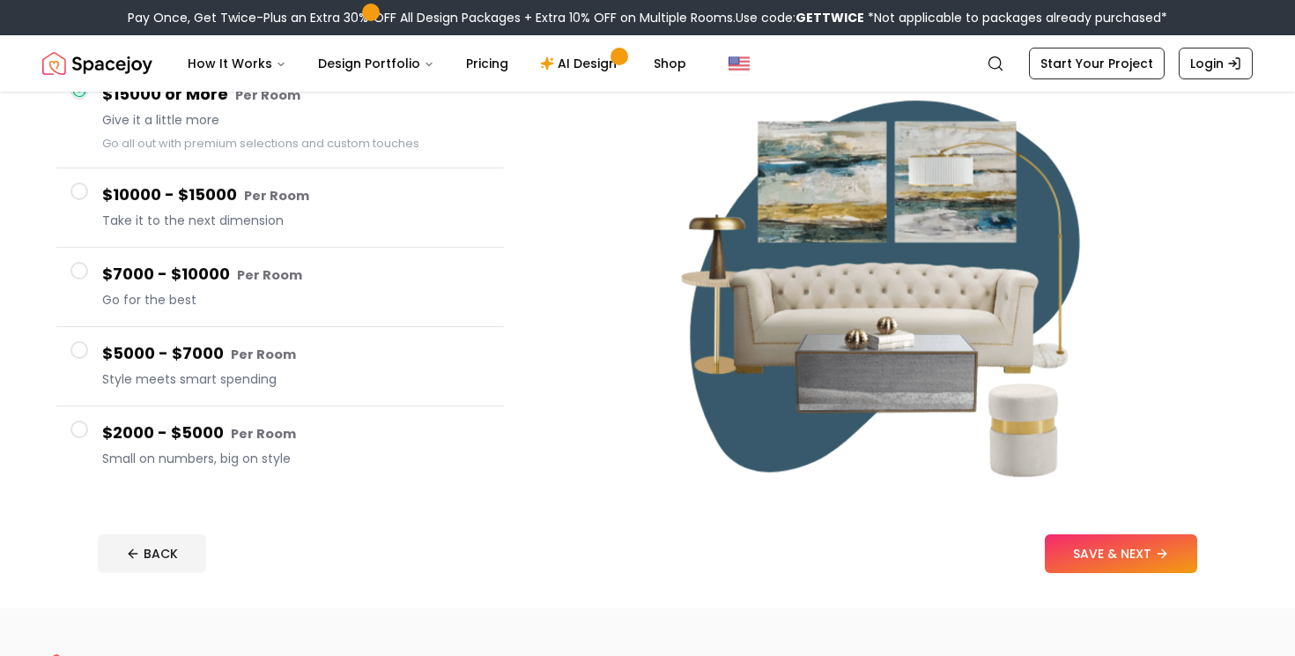
click at [78, 426] on span at bounding box center [79, 429] width 18 height 18
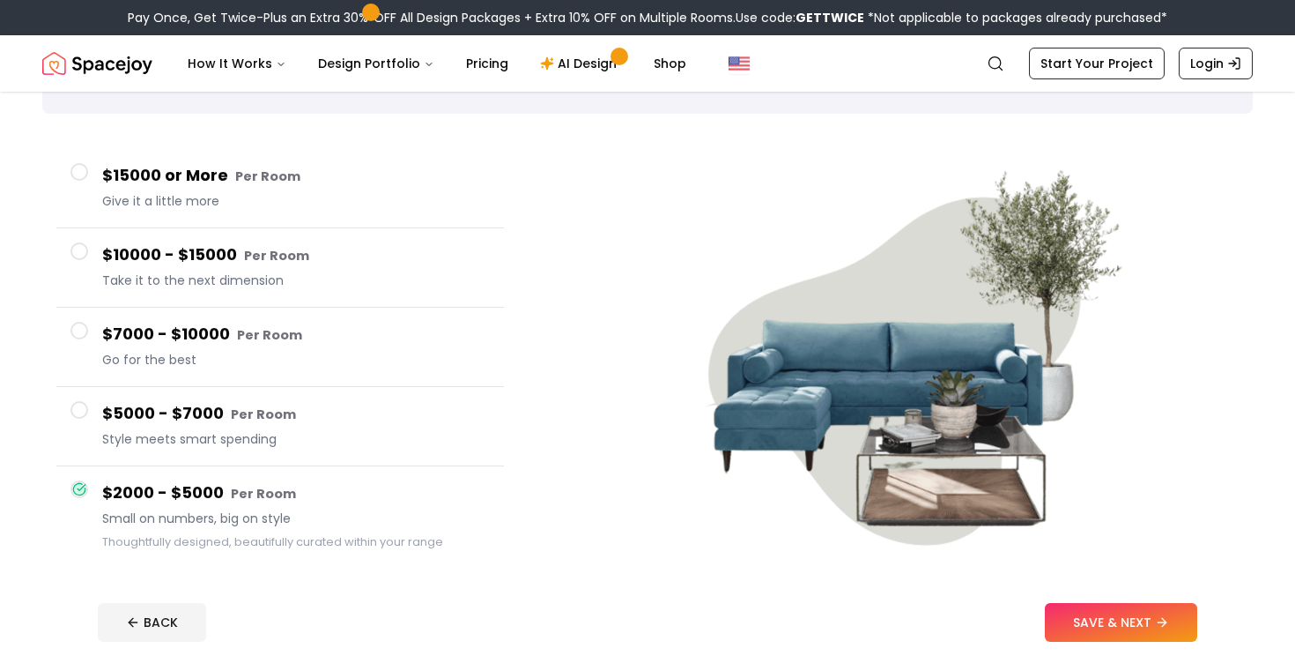
scroll to position [107, 0]
click at [81, 323] on span at bounding box center [79, 331] width 18 height 18
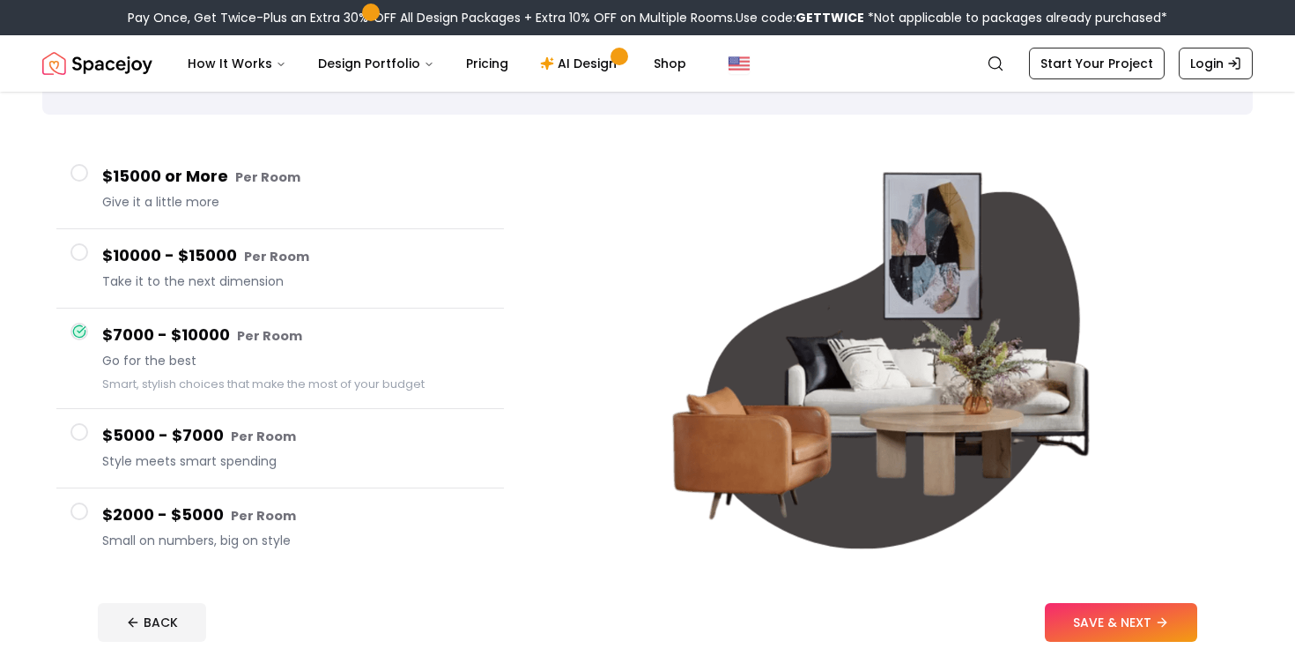
scroll to position [104, 0]
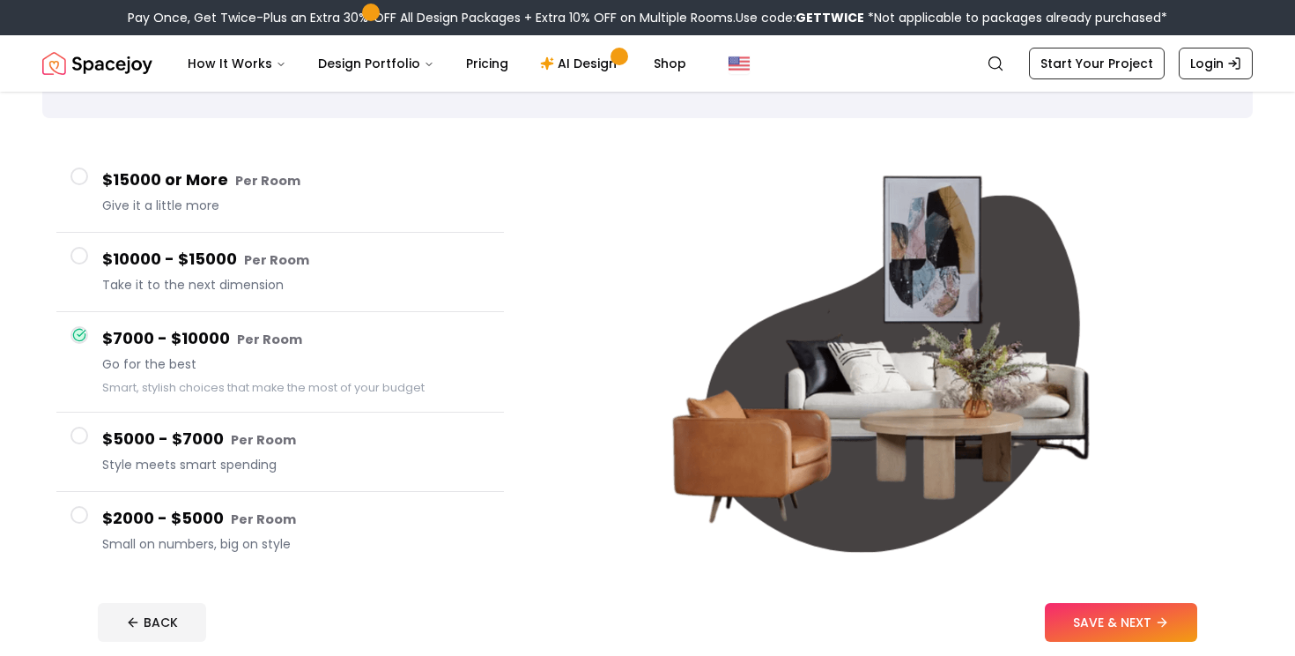
click at [78, 253] on span at bounding box center [79, 256] width 18 height 18
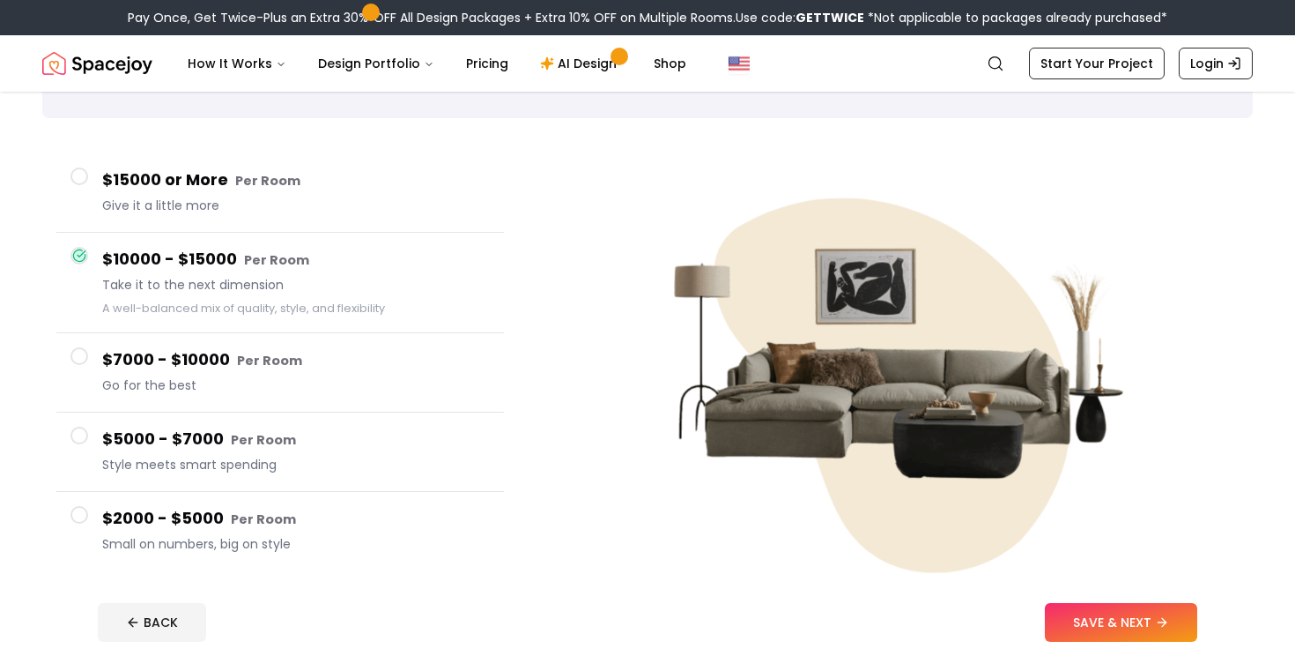
click at [84, 173] on span at bounding box center [79, 176] width 18 height 18
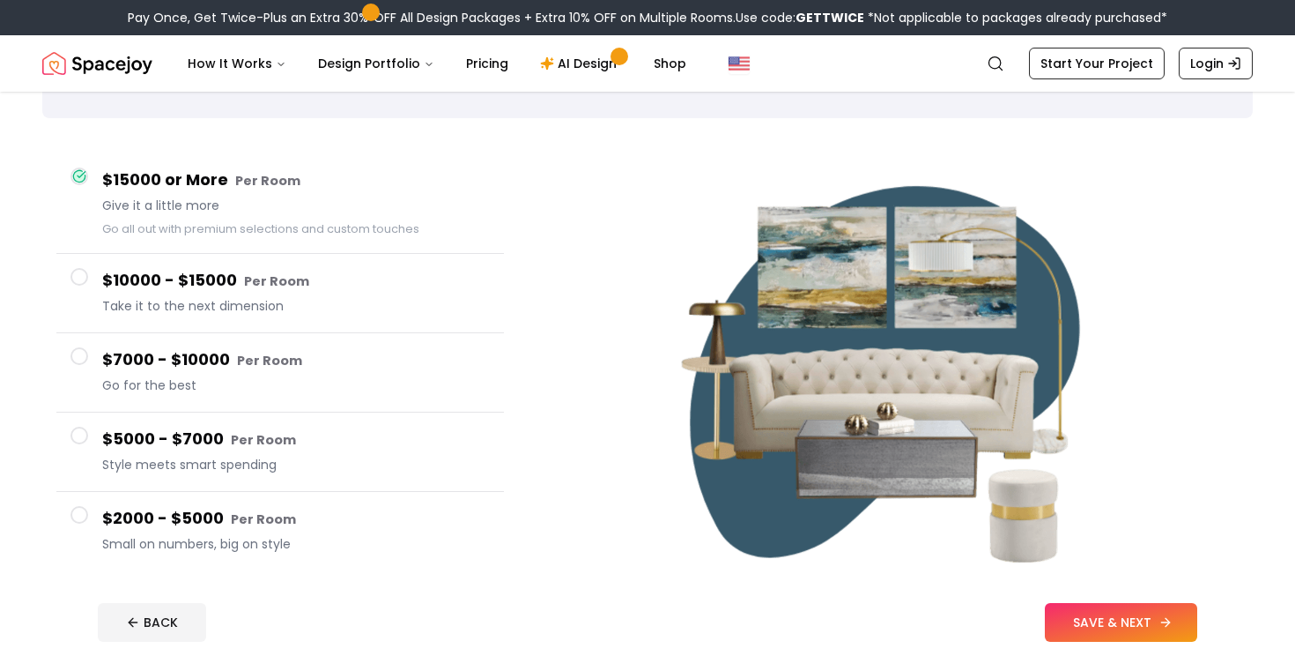
click at [1095, 618] on button "SAVE & NEXT" at bounding box center [1121, 622] width 152 height 39
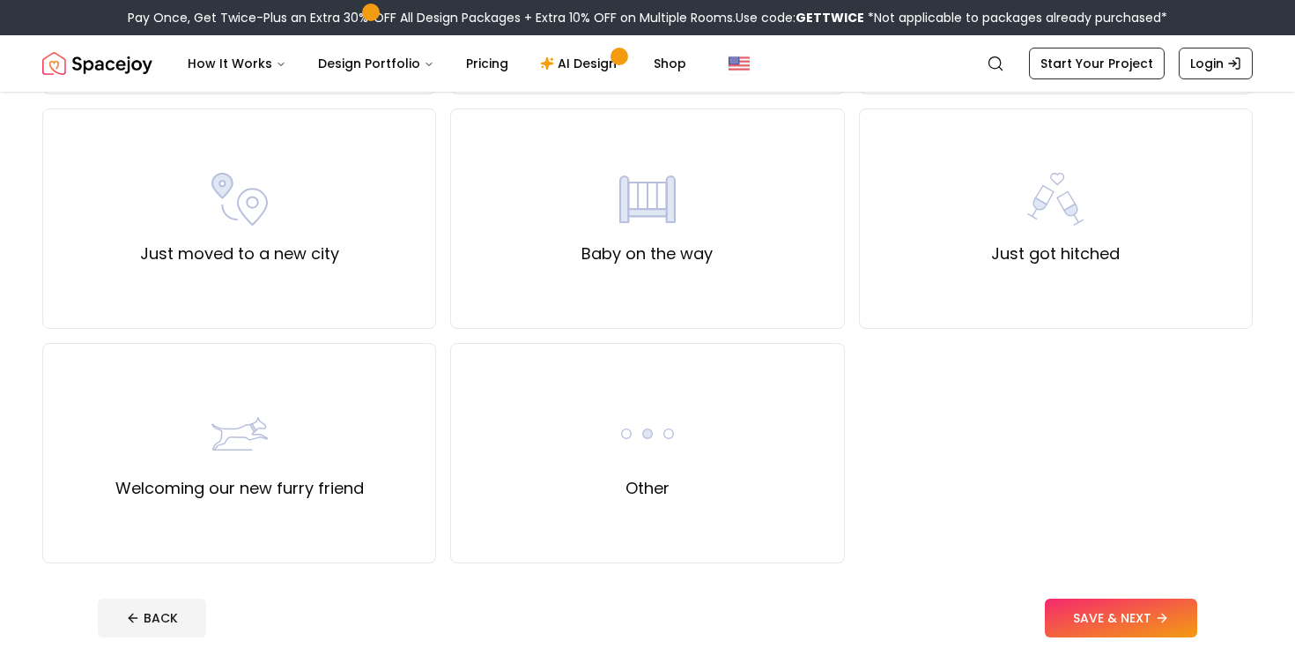
scroll to position [611, 0]
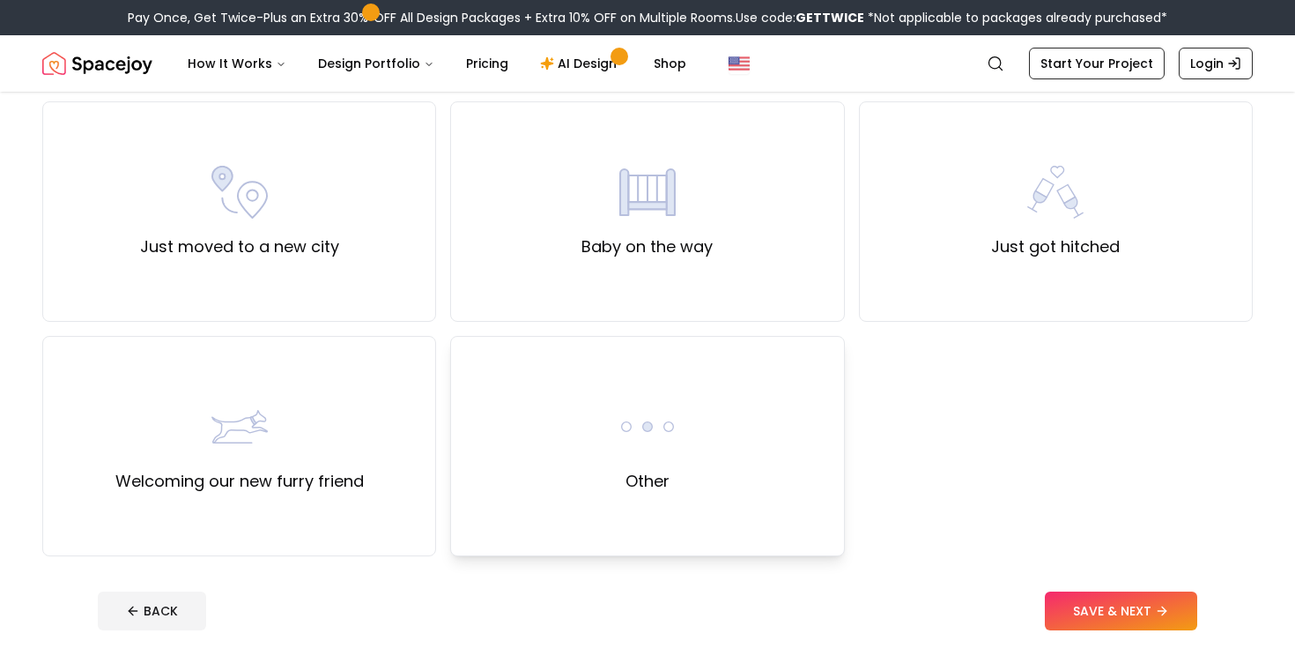
click at [612, 521] on div "Other" at bounding box center [647, 446] width 394 height 220
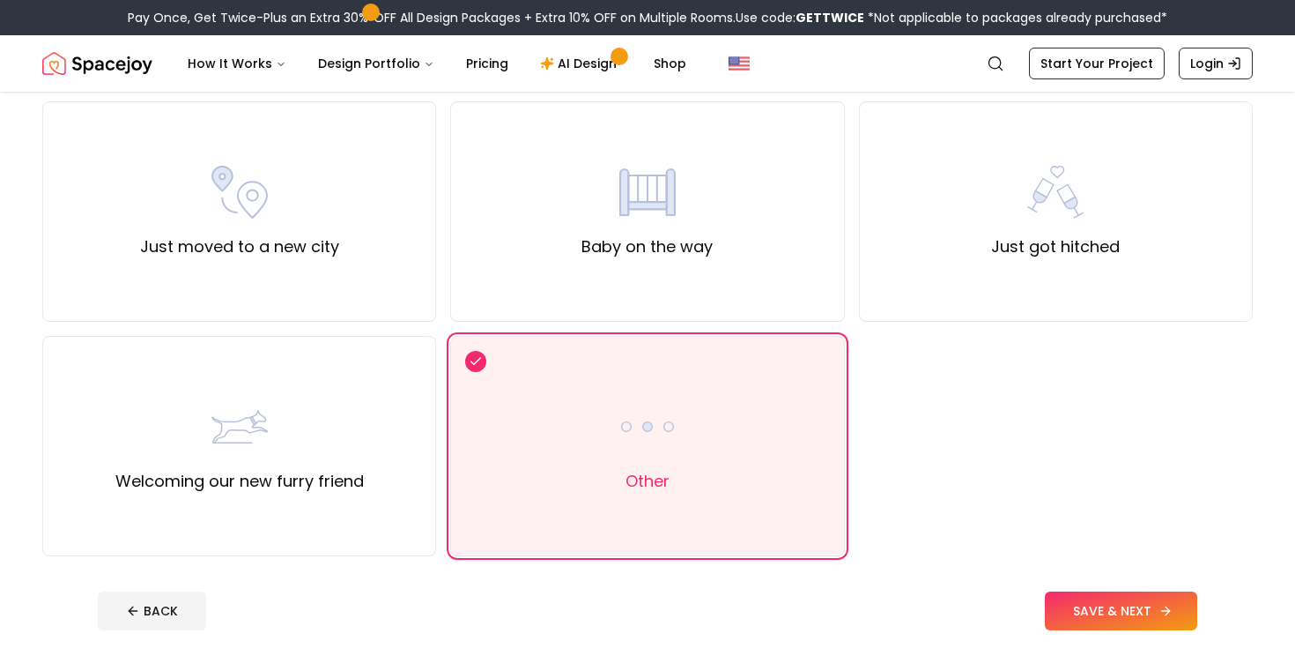
click at [1100, 620] on button "SAVE & NEXT" at bounding box center [1121, 610] width 152 height 39
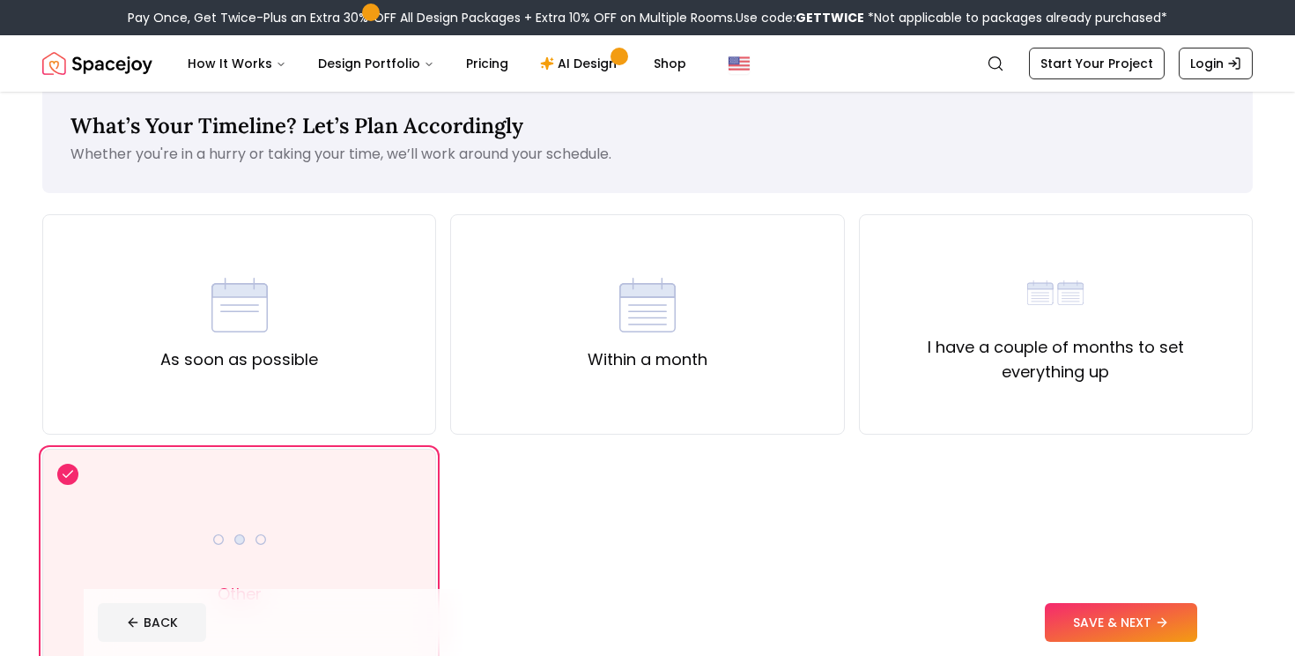
scroll to position [30, 0]
click at [1089, 622] on button "SAVE & NEXT" at bounding box center [1121, 622] width 152 height 39
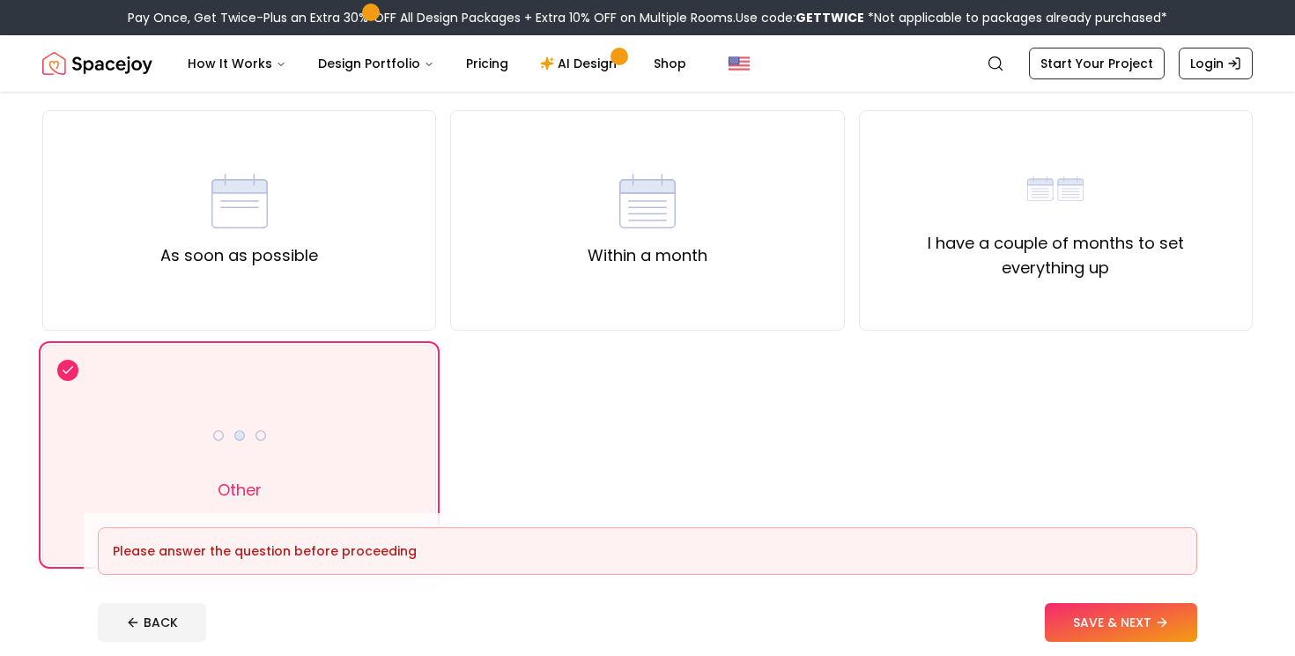
scroll to position [134, 0]
click at [276, 214] on div "As soon as possible" at bounding box center [239, 219] width 158 height 95
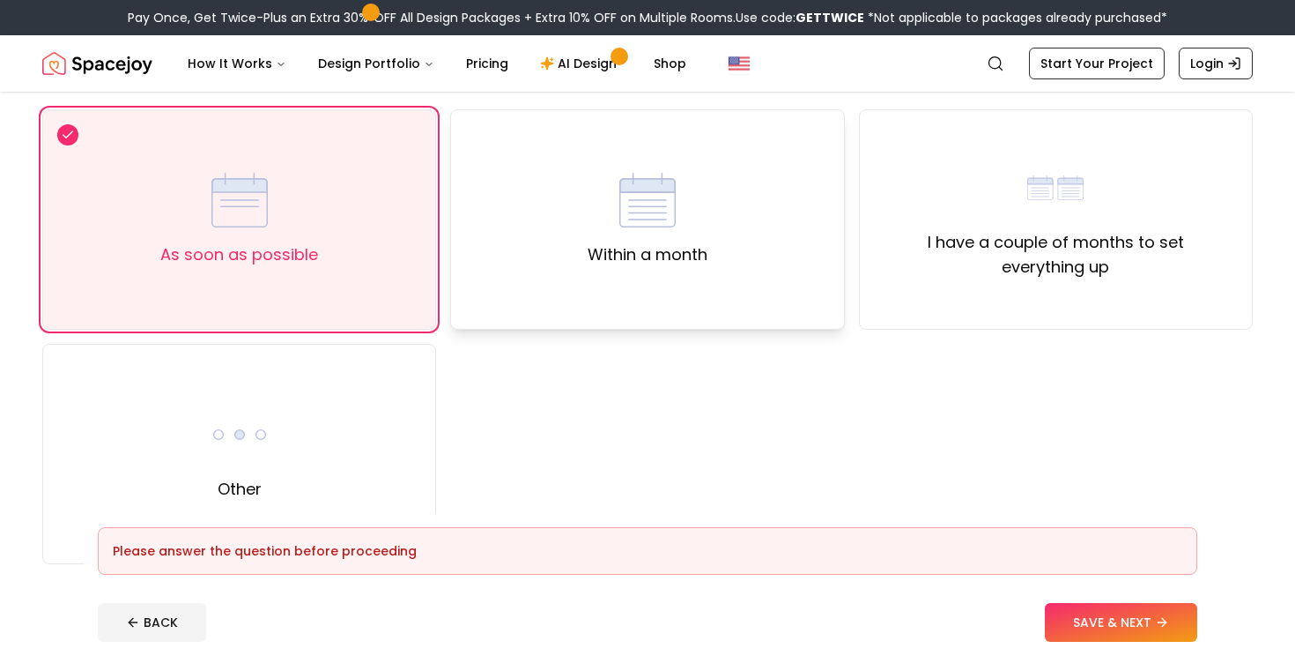
click at [680, 295] on div "Within a month" at bounding box center [647, 219] width 394 height 220
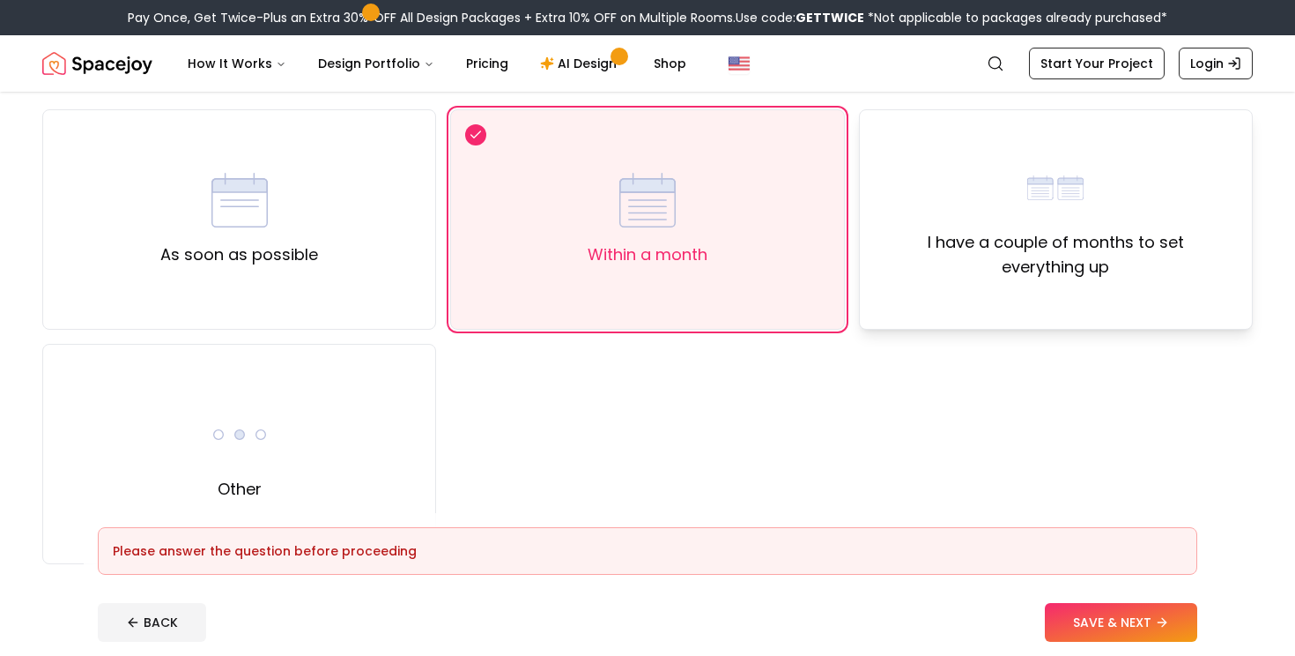
click at [1021, 319] on div "I have a couple of months to set everything up" at bounding box center [1056, 219] width 394 height 220
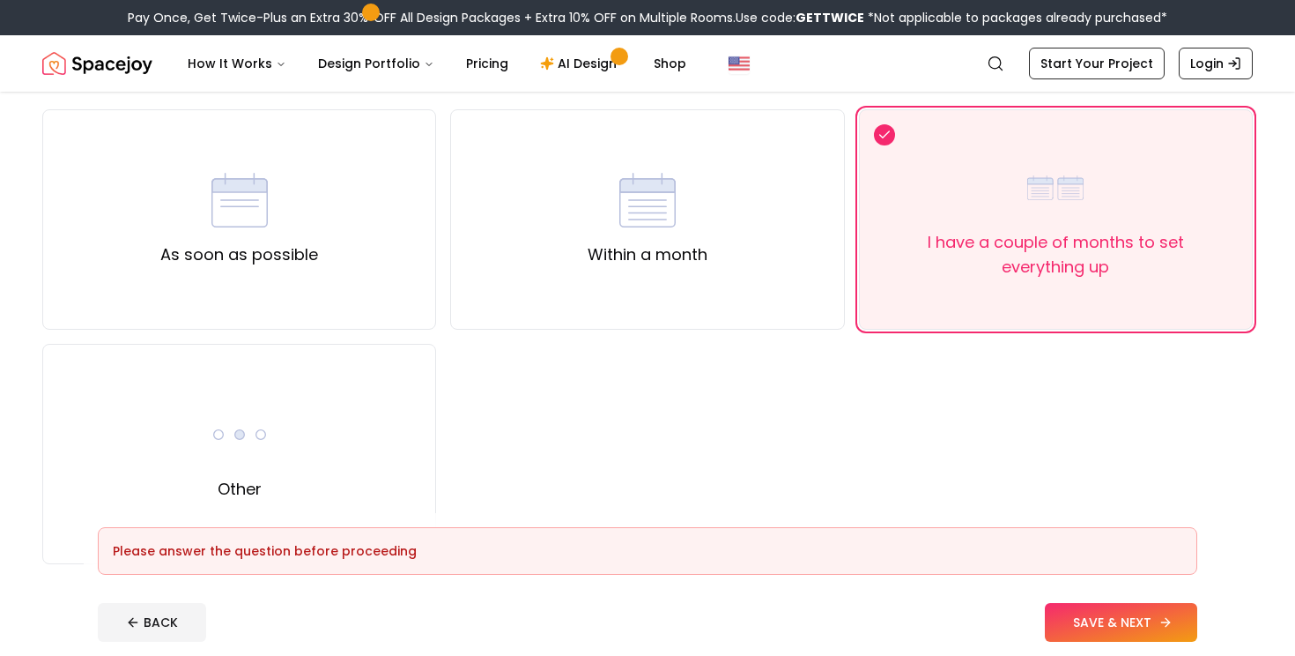
click at [1084, 617] on button "SAVE & NEXT" at bounding box center [1121, 622] width 152 height 39
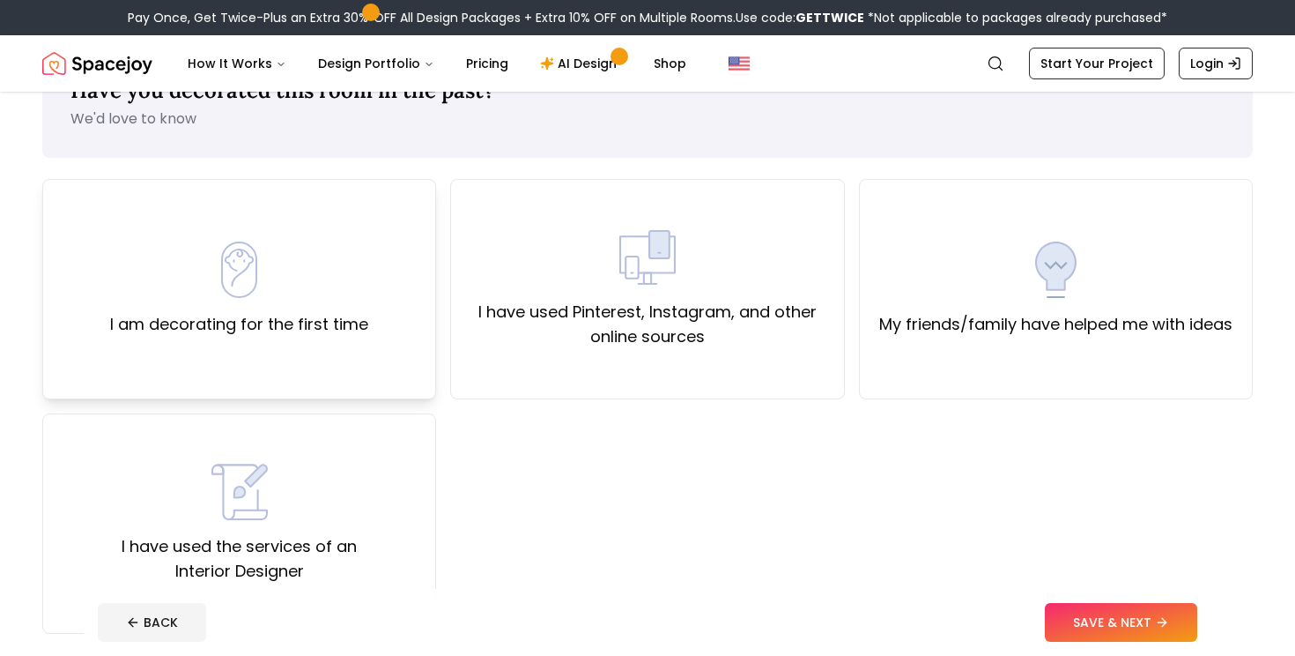
scroll to position [65, 0]
click at [654, 308] on label "I have used Pinterest, Instagram, and other online sources" at bounding box center [647, 323] width 364 height 49
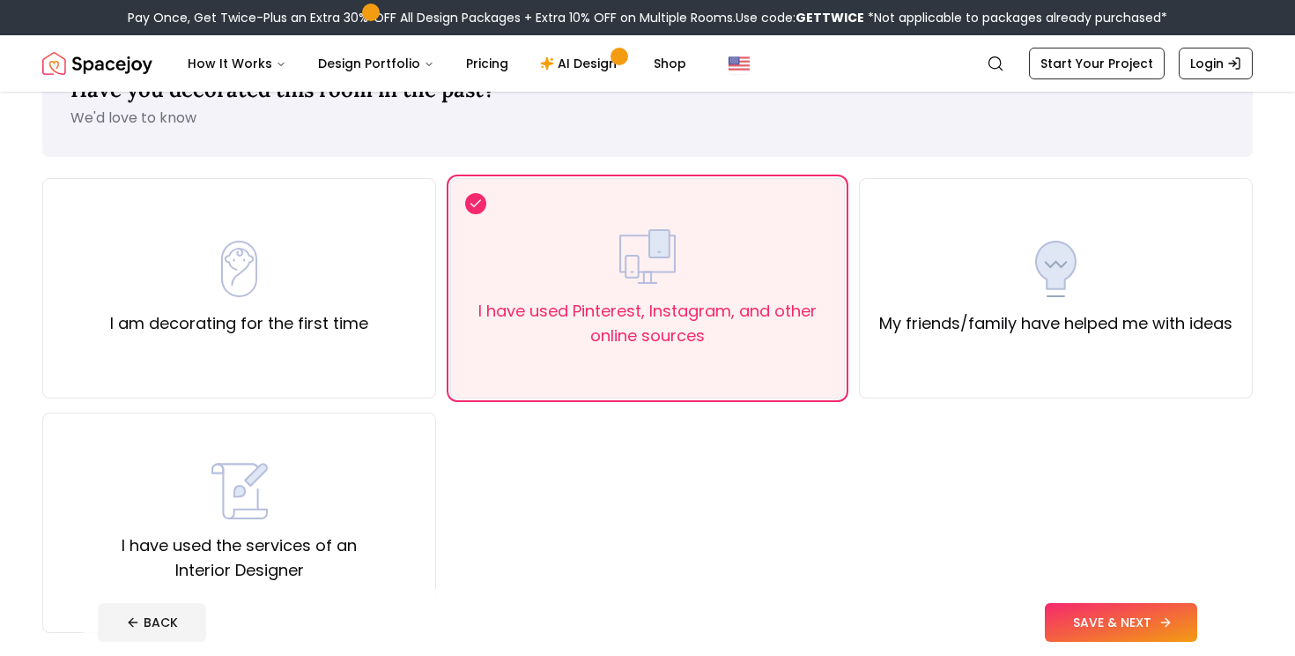
click at [1101, 613] on button "SAVE & NEXT" at bounding box center [1121, 622] width 152 height 39
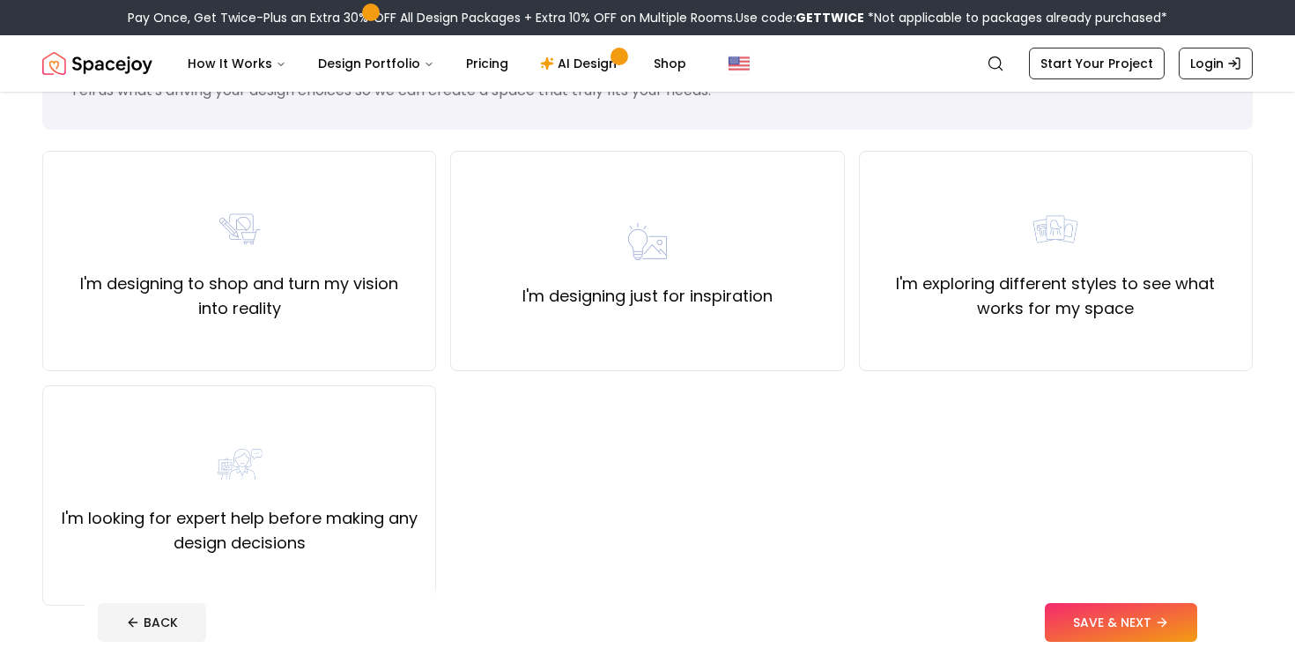
scroll to position [98, 0]
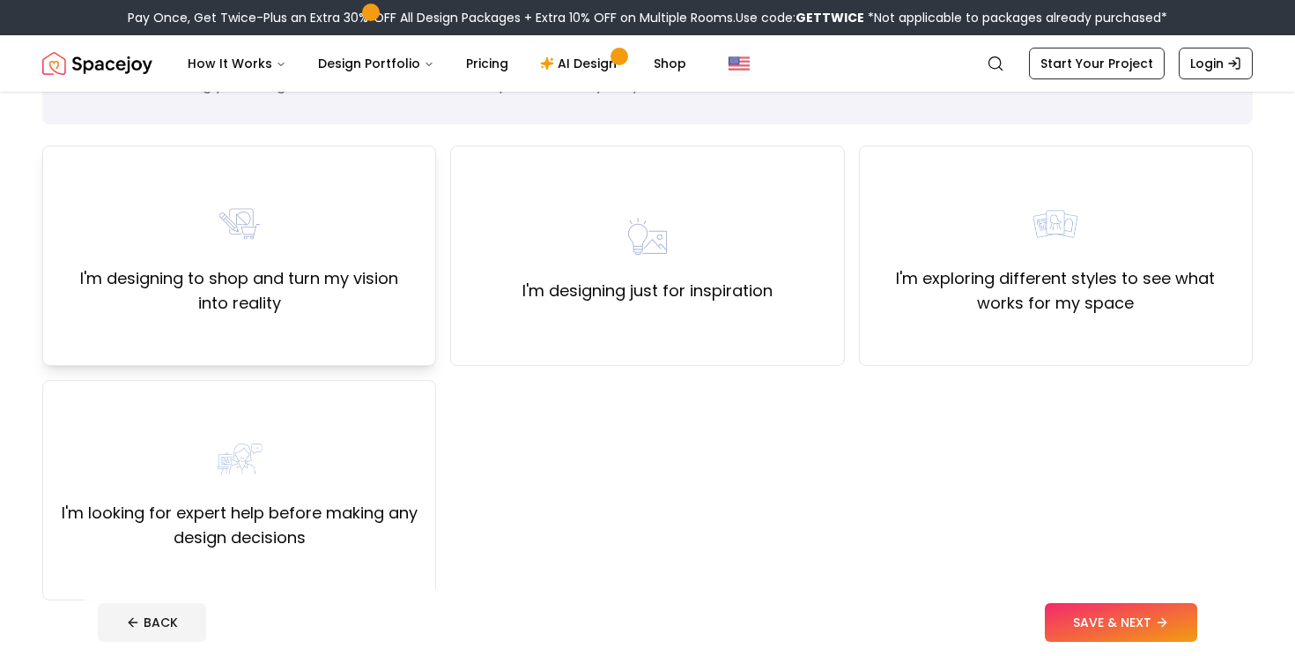
click at [156, 315] on label "I'm designing to shop and turn my vision into reality" at bounding box center [239, 290] width 364 height 49
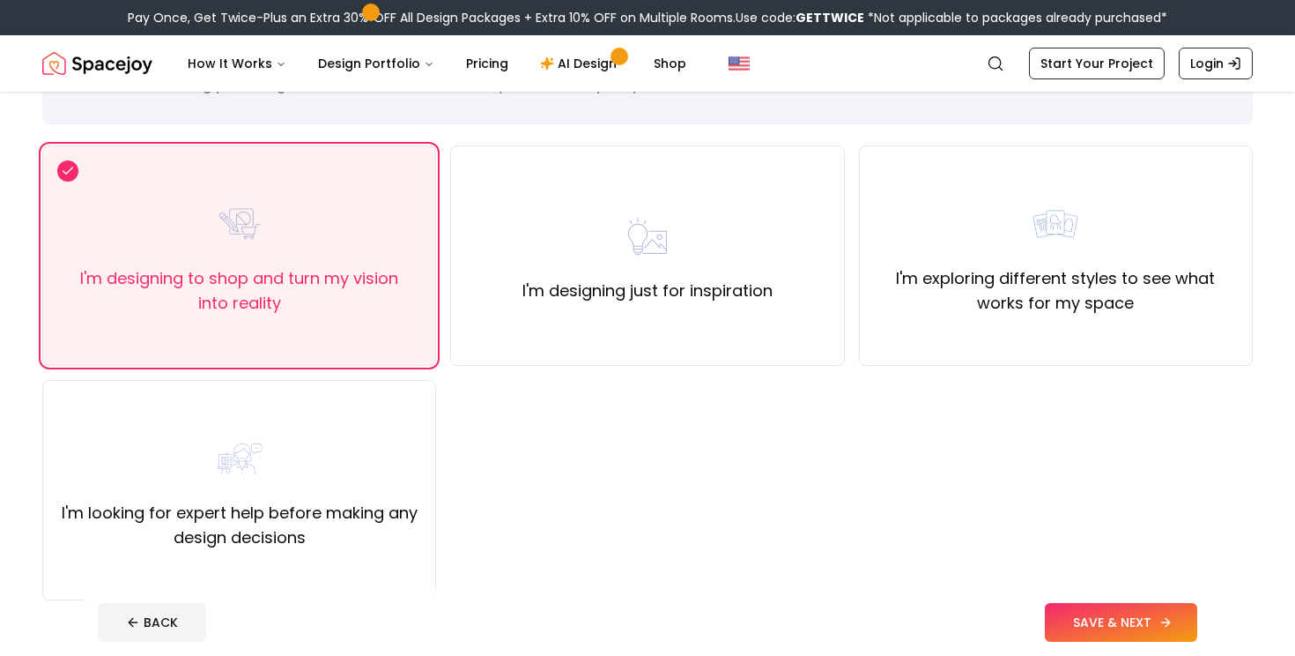
click at [1074, 618] on button "SAVE & NEXT" at bounding box center [1121, 622] width 152 height 39
